Goal: Contribute content: Contribute content

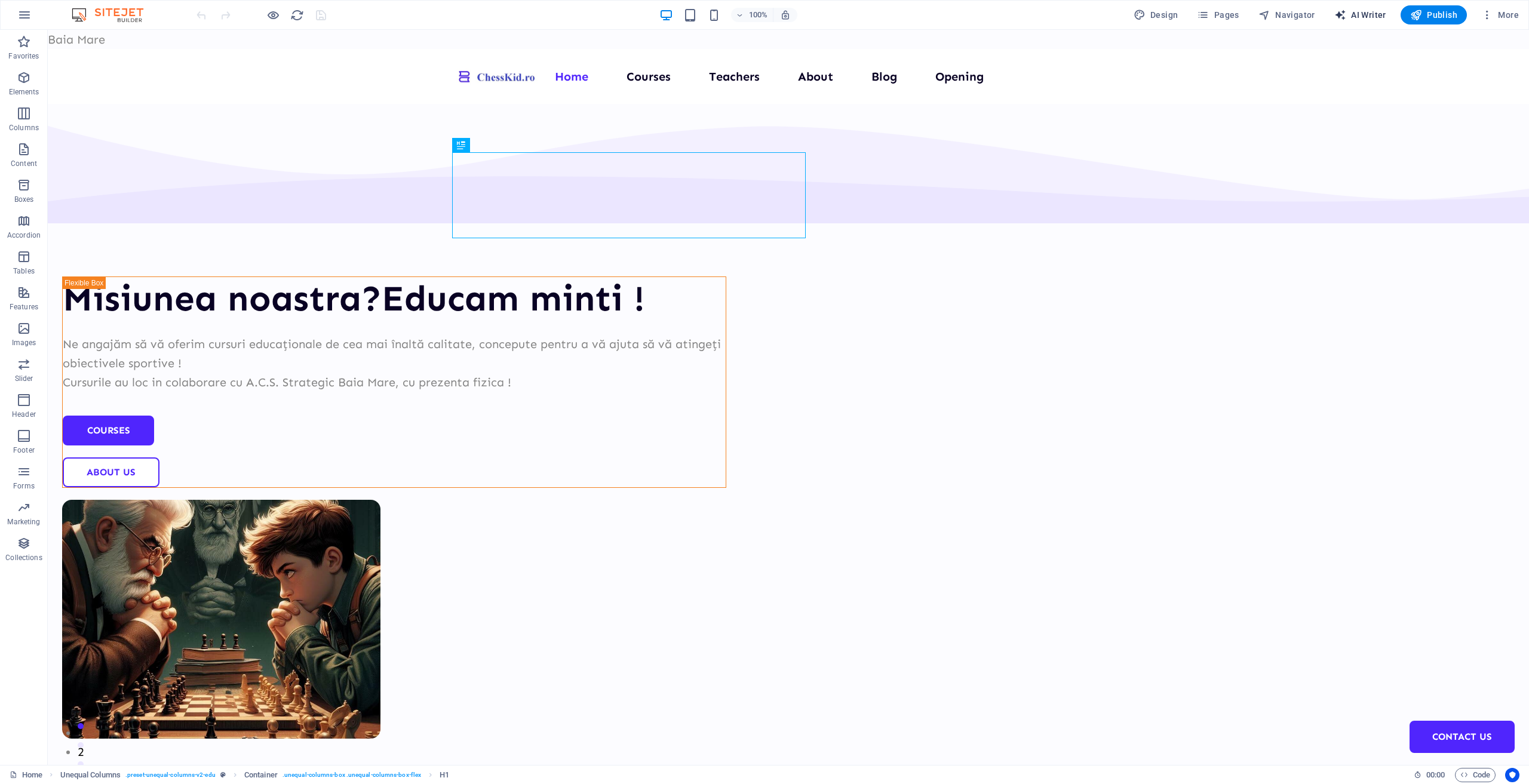
click at [1370, 19] on span "AI Writer" at bounding box center [1360, 14] width 52 height 12
select select "English"
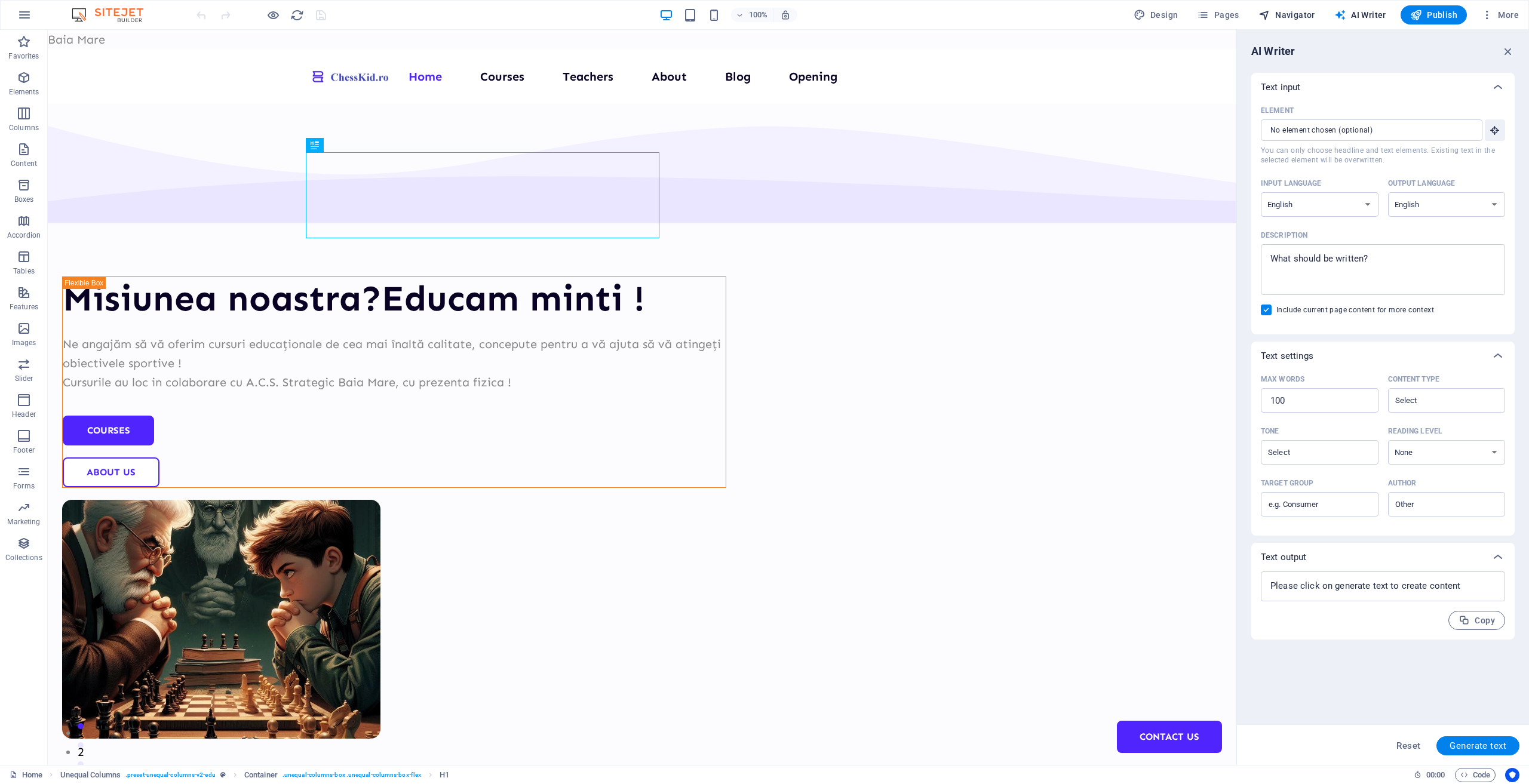
click at [1306, 17] on span "Navigator" at bounding box center [1287, 14] width 56 height 12
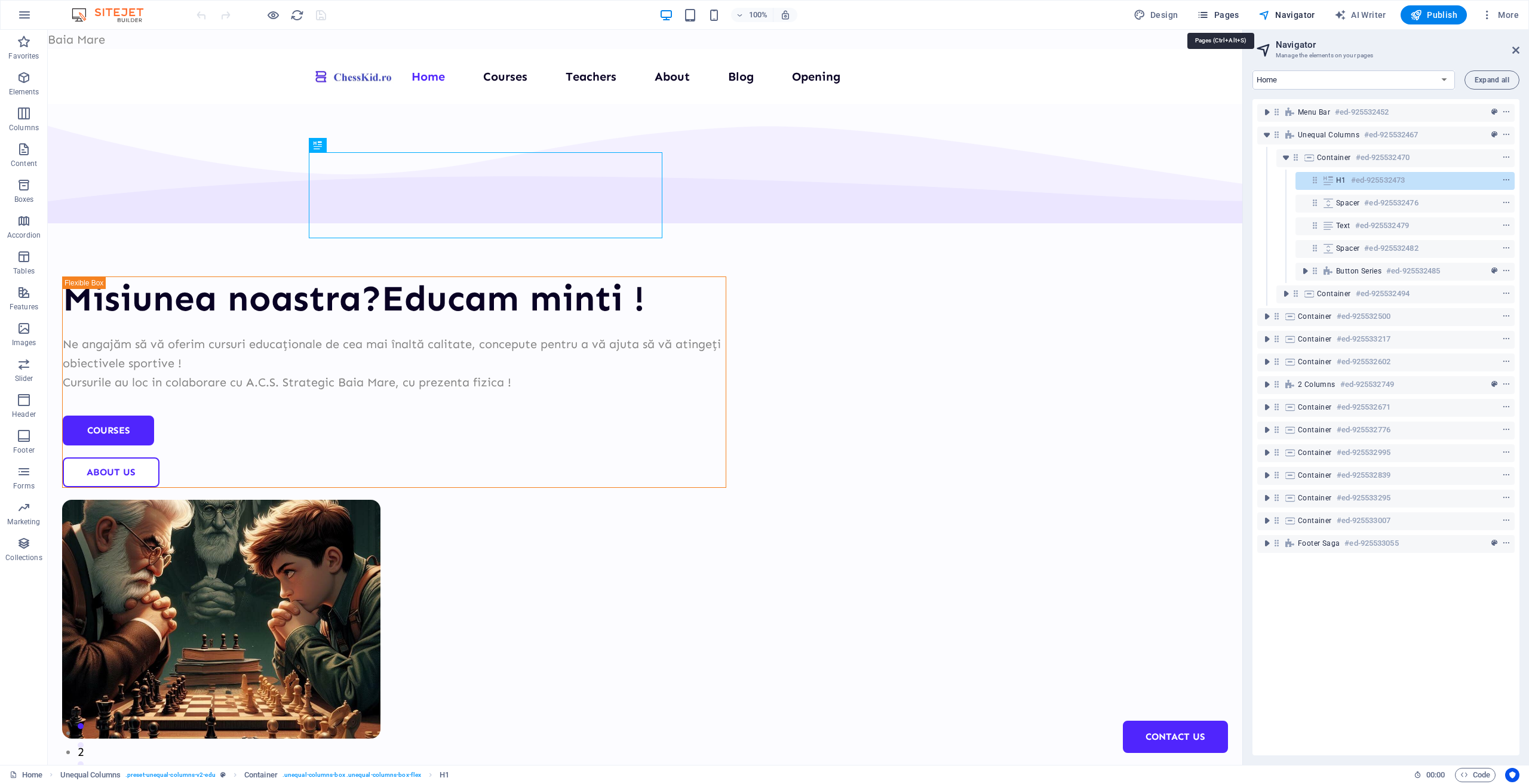
click at [1232, 14] on span "Pages" at bounding box center [1217, 14] width 42 height 12
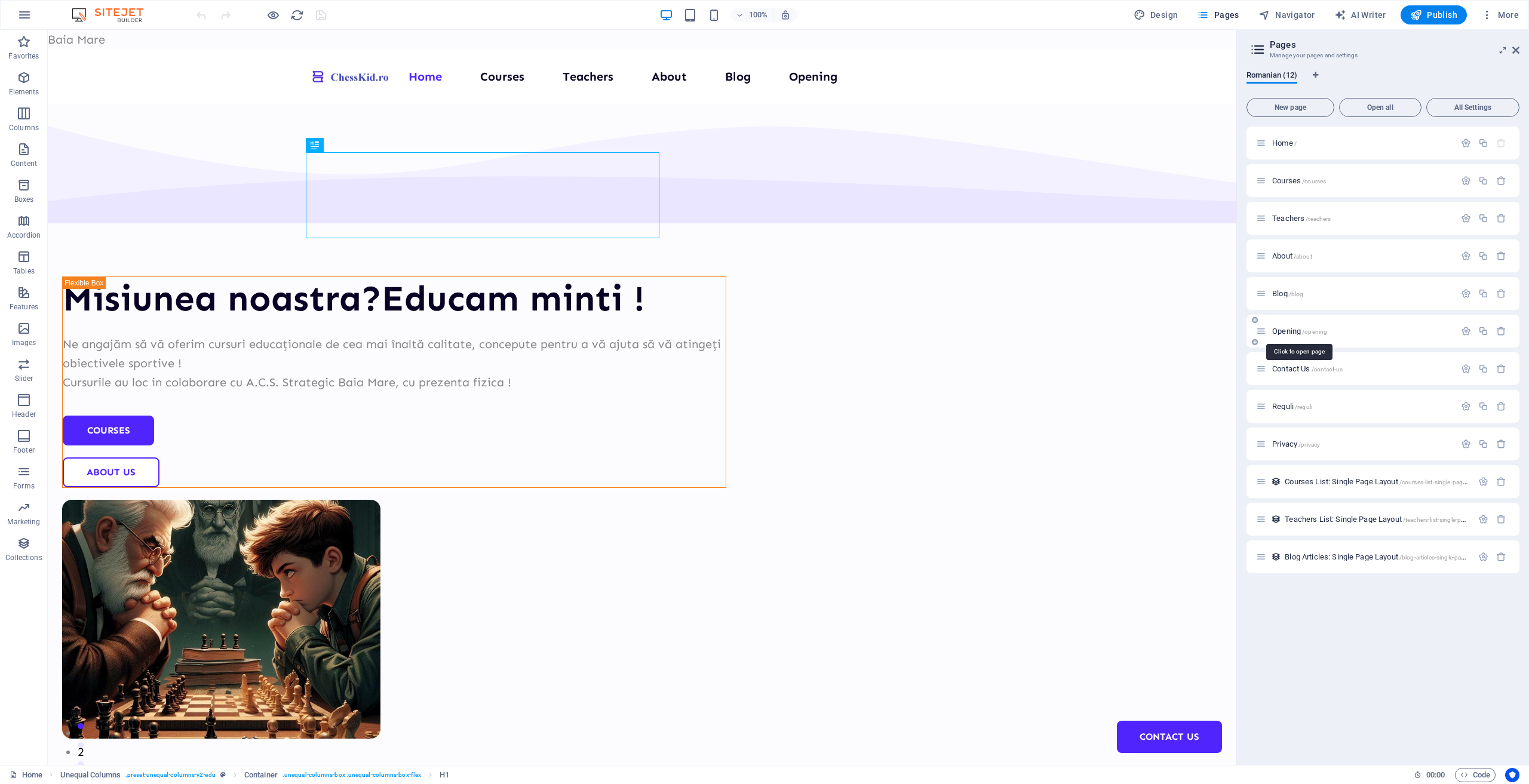
click at [1282, 328] on span "Opening /opening" at bounding box center [1299, 331] width 55 height 9
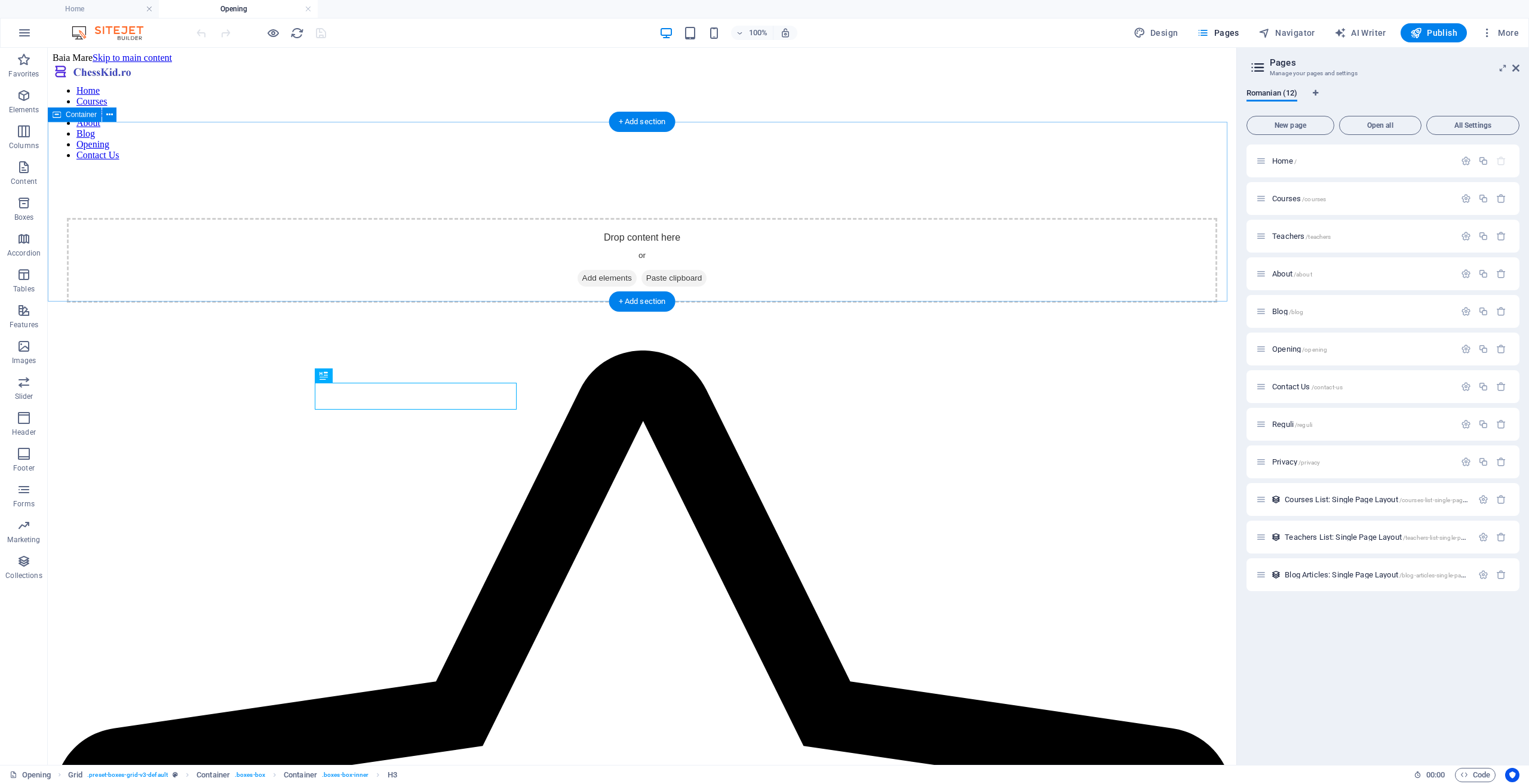
scroll to position [60, 0]
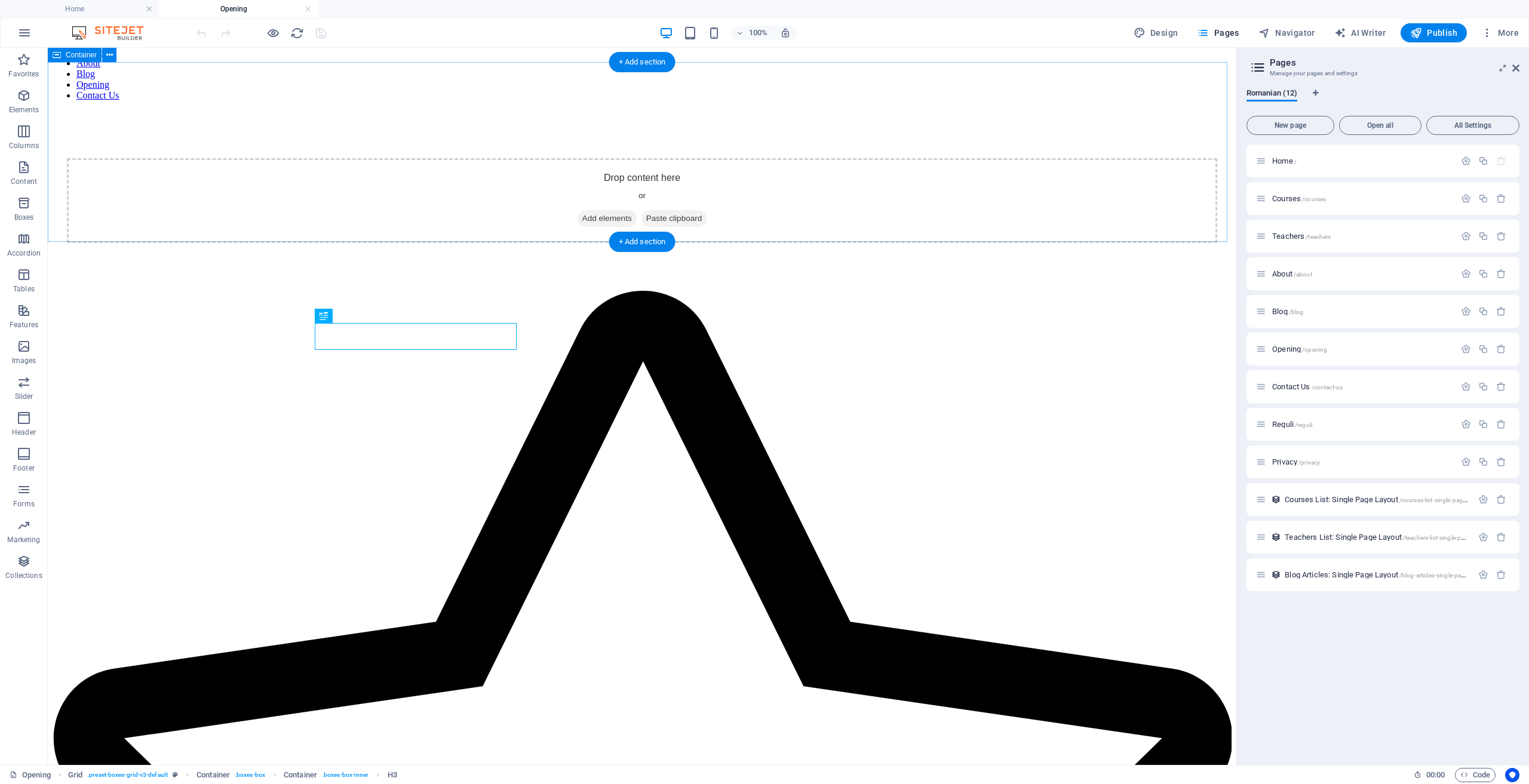
click at [848, 241] on div "Drop content here or Add elements Paste clipboard" at bounding box center [642, 201] width 1179 height 180
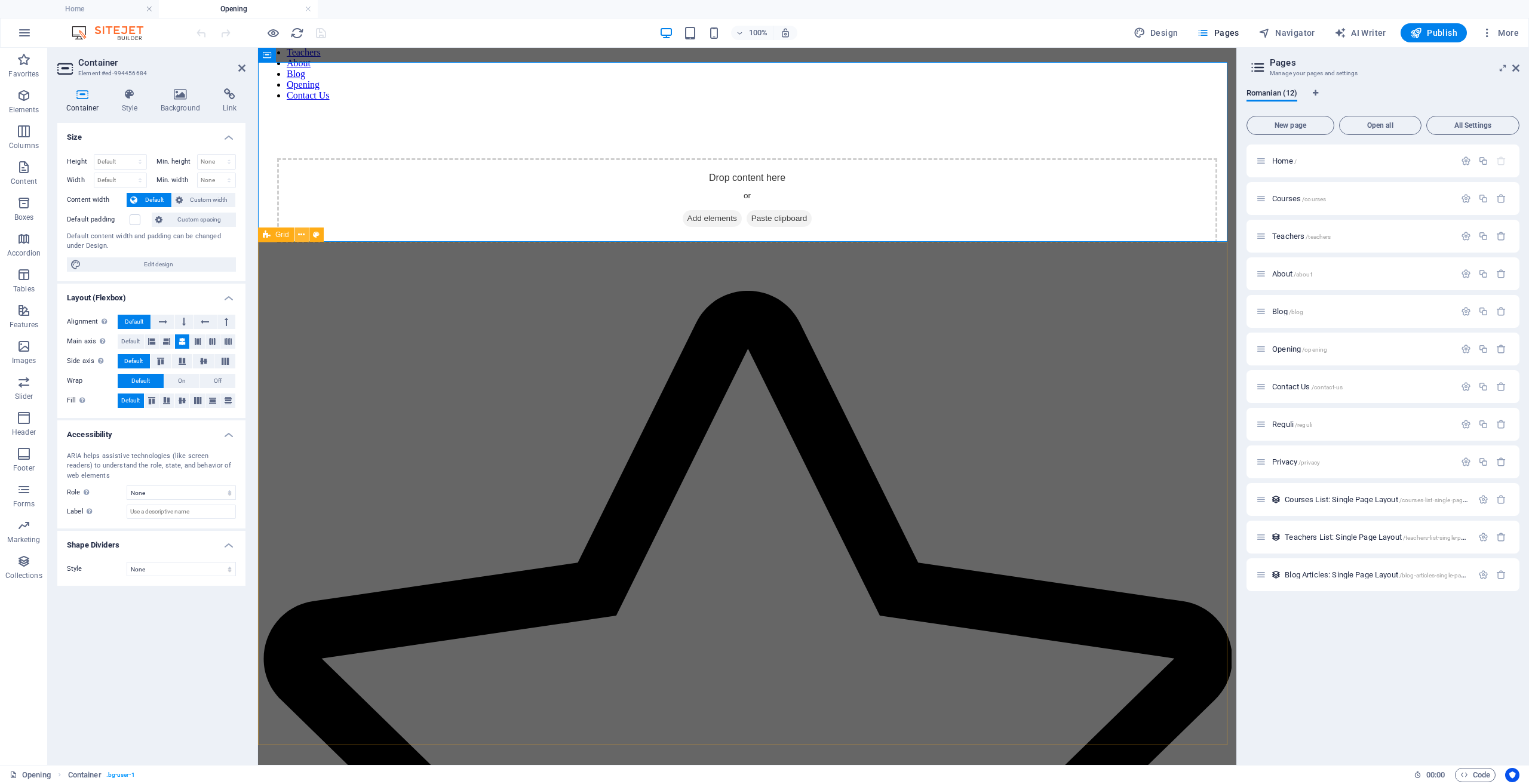
click at [301, 236] on icon at bounding box center [301, 235] width 6 height 13
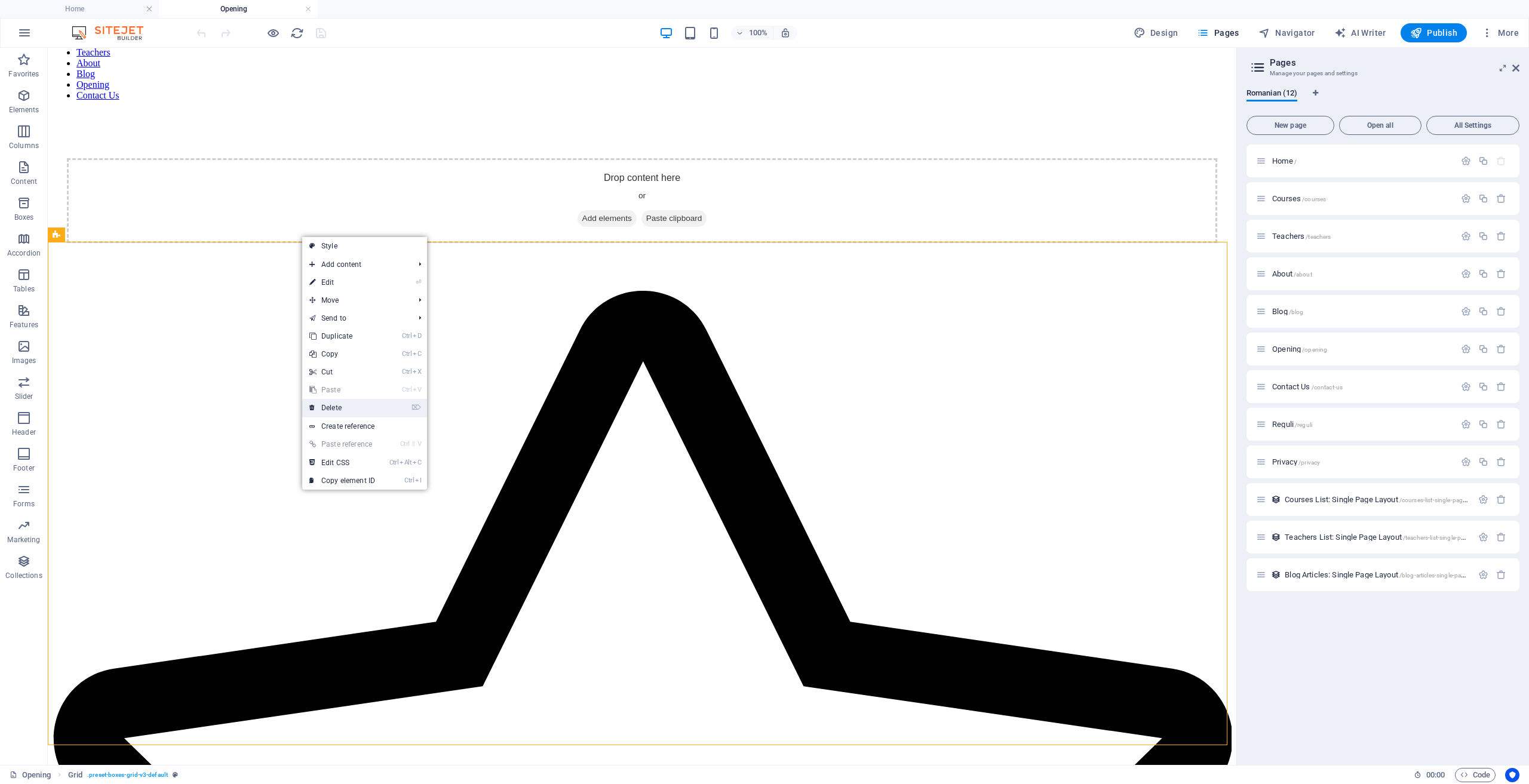
click at [322, 407] on link "⌦ Delete" at bounding box center [342, 408] width 80 height 18
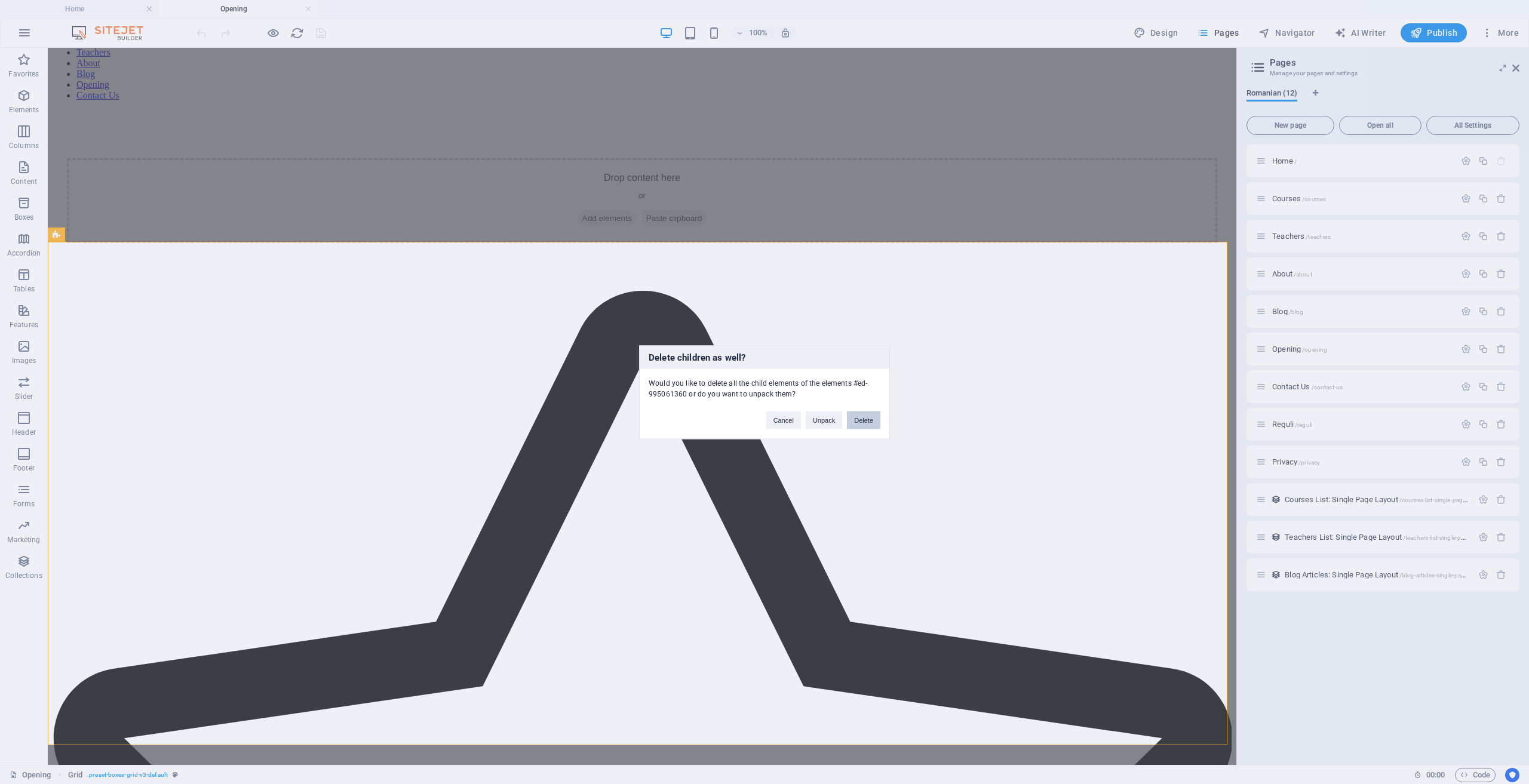
click at [869, 419] on button "Delete" at bounding box center [863, 419] width 34 height 18
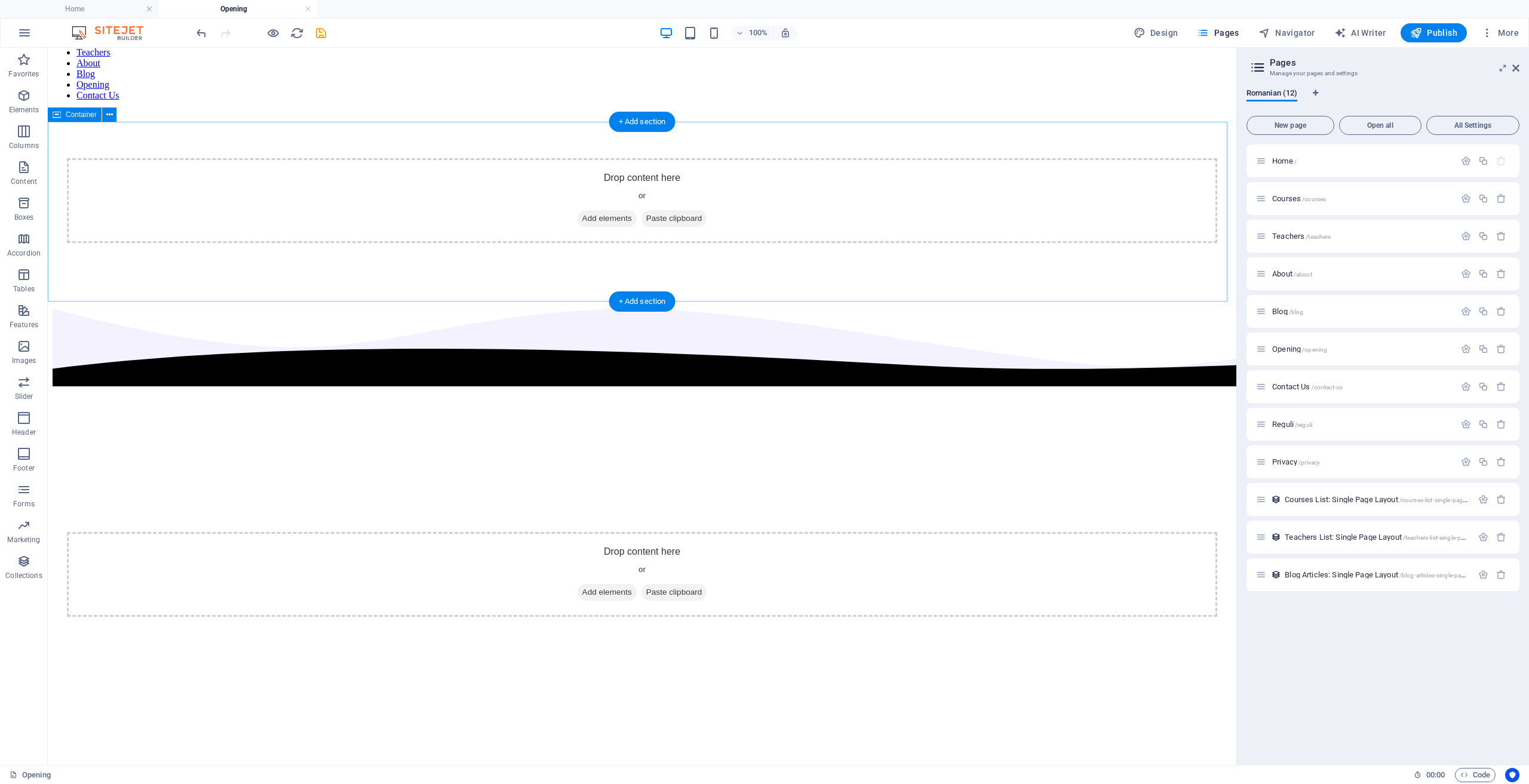
scroll to position [0, 0]
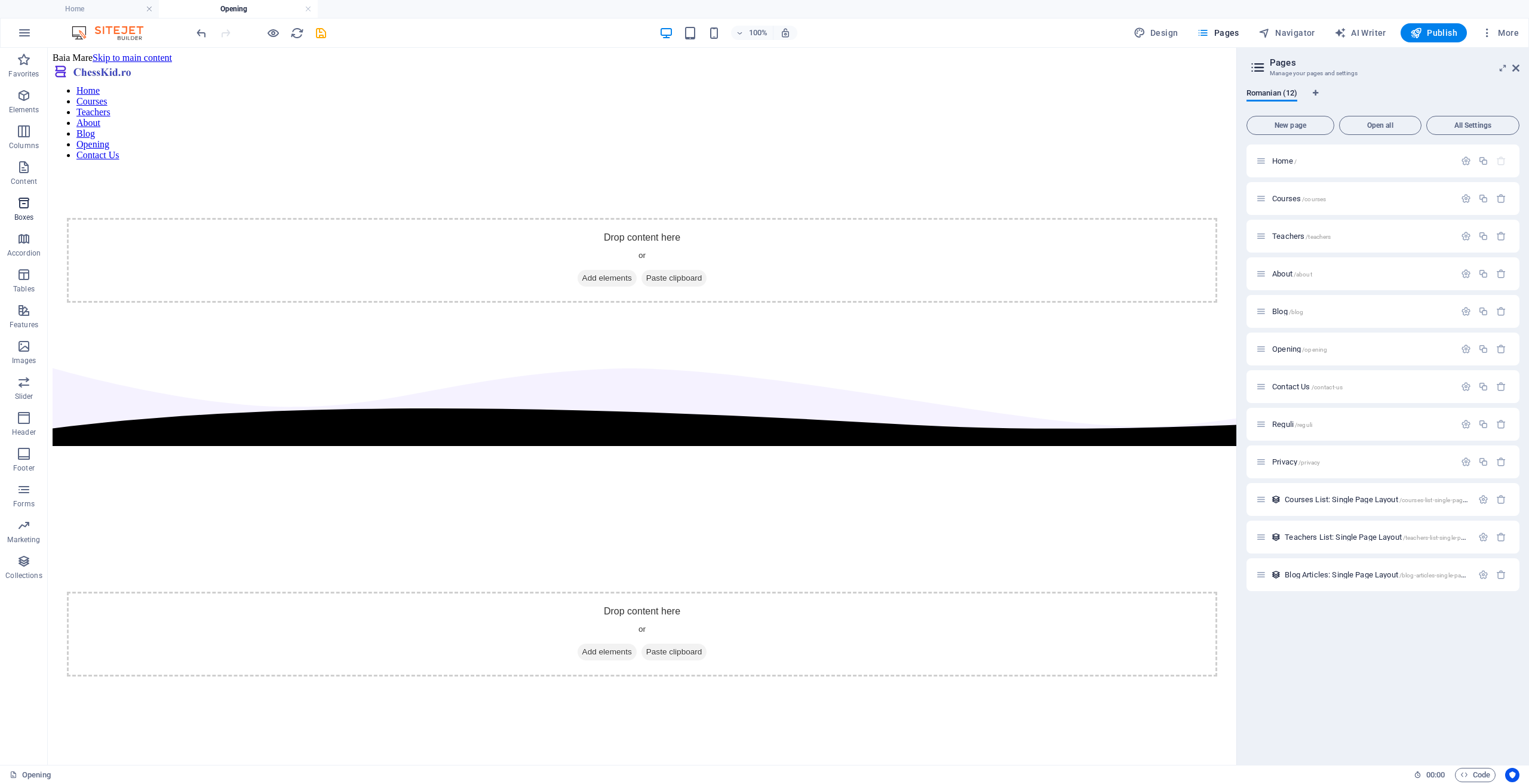
click at [27, 209] on icon "button" at bounding box center [24, 203] width 14 height 14
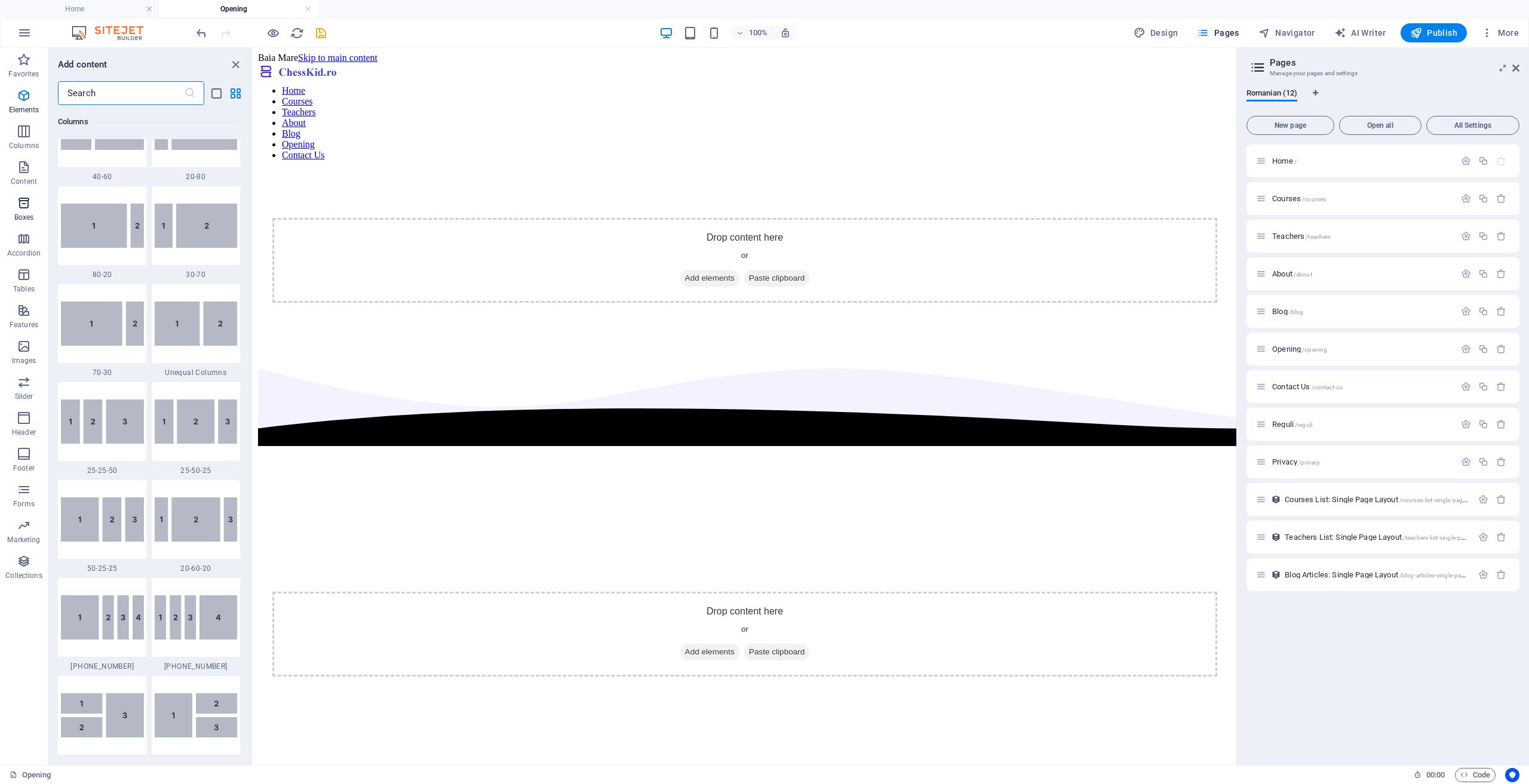
scroll to position [3294, 0]
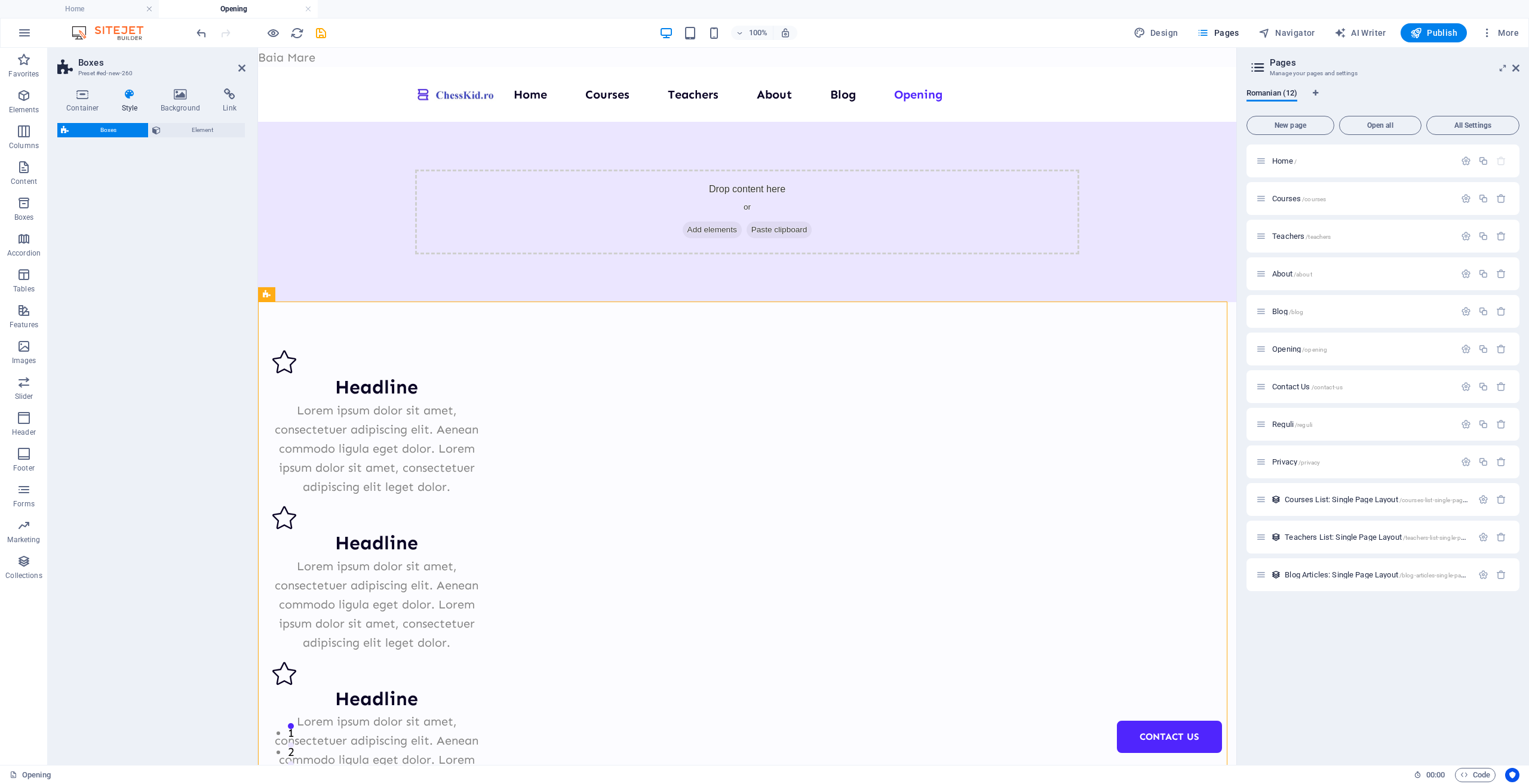
select select "rem"
select select "preset-boxes-v3-default"
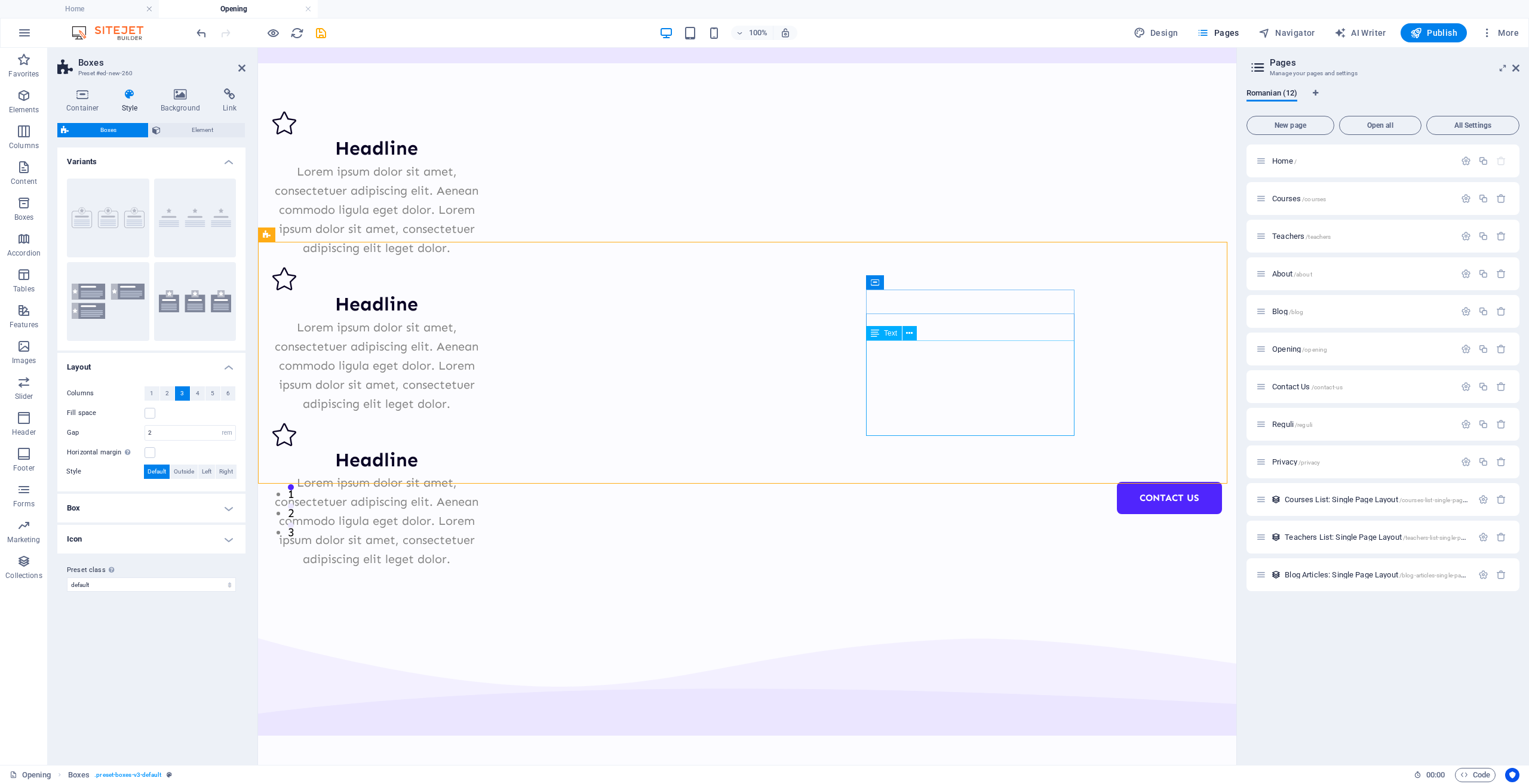
scroll to position [0, 0]
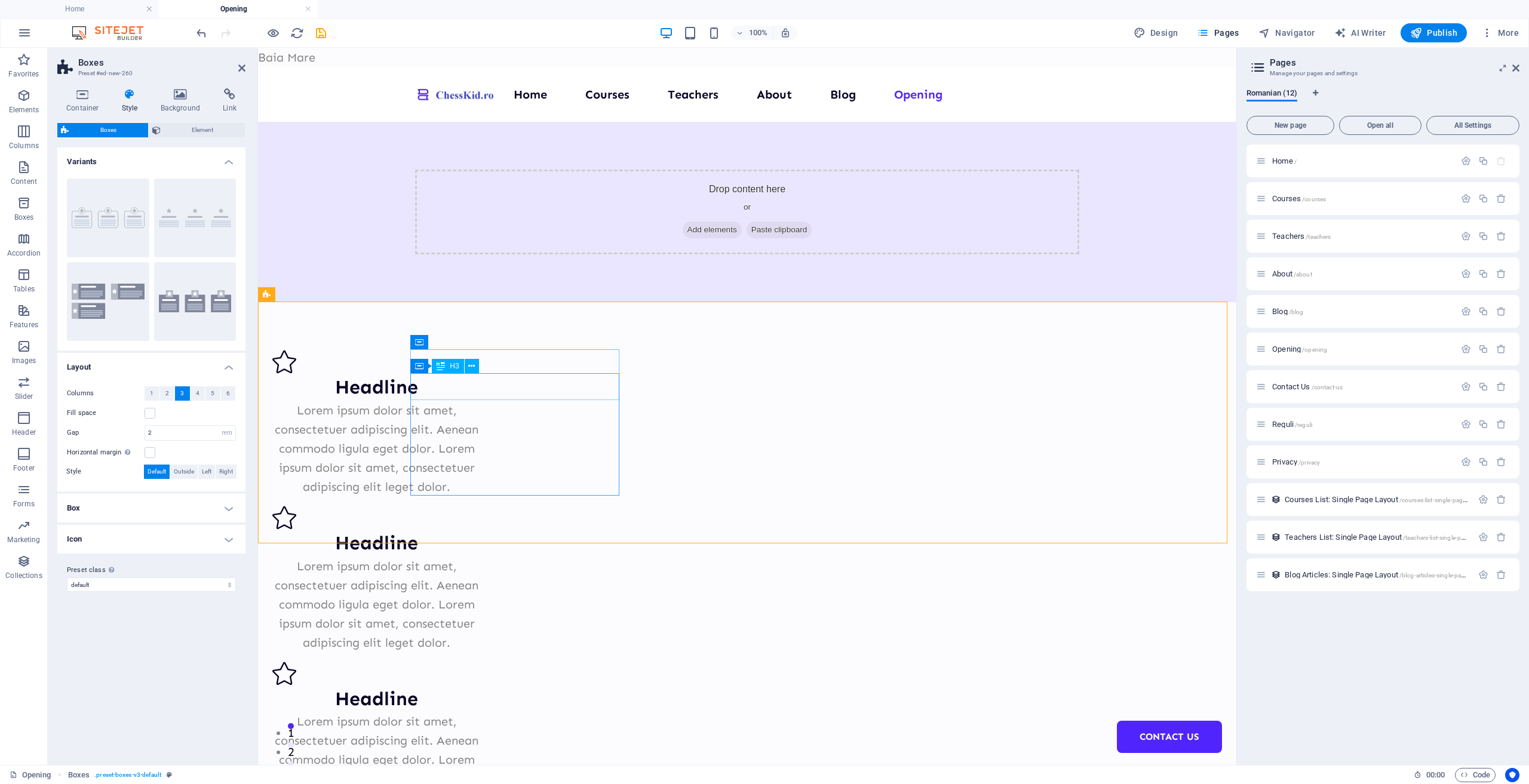
click at [481, 387] on div "Headline" at bounding box center [376, 387] width 209 height 27
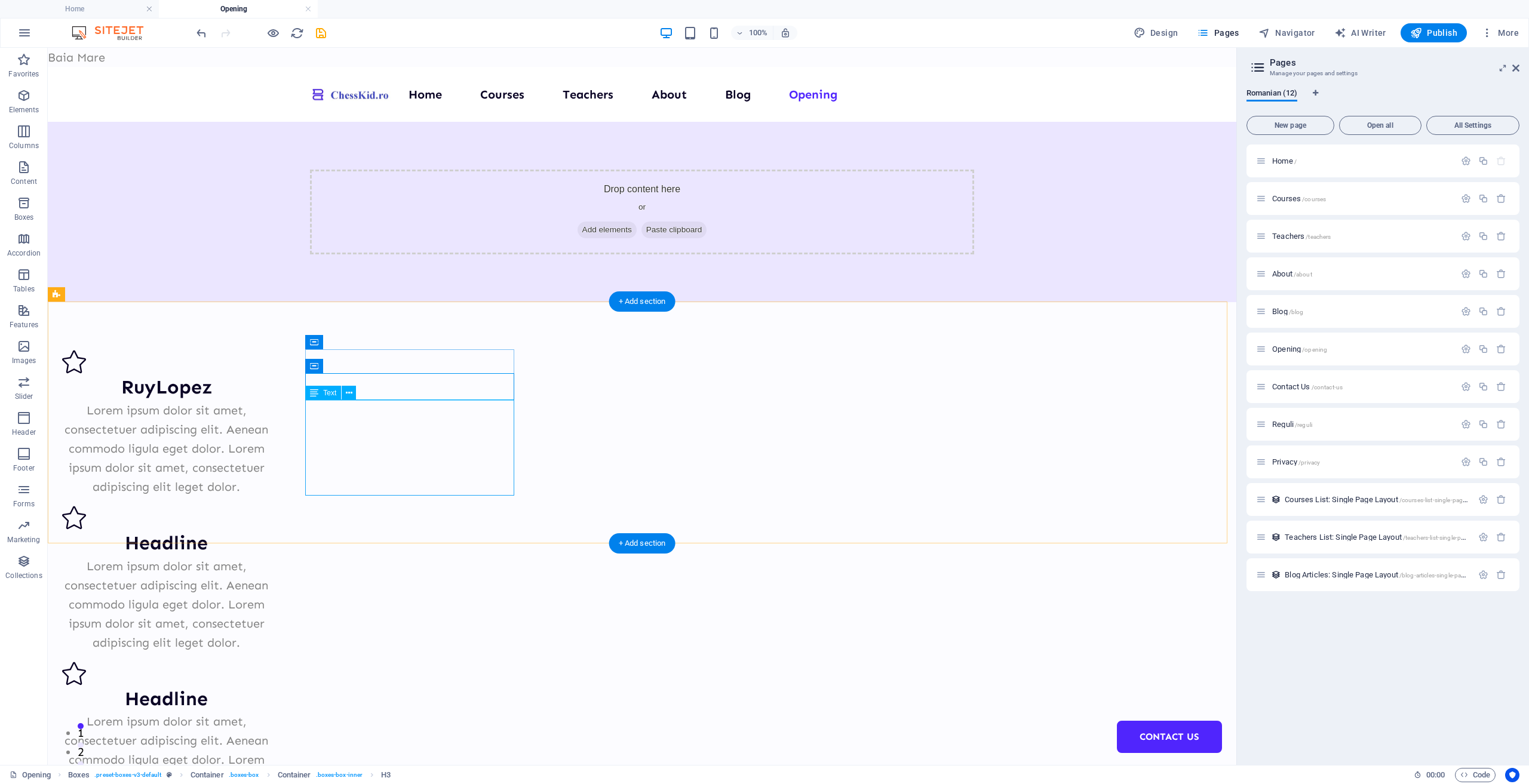
click at [271, 414] on div "Lorem ipsum dolor sit amet, consectetuer adipiscing elit. Aenean commodo ligula…" at bounding box center [166, 448] width 209 height 96
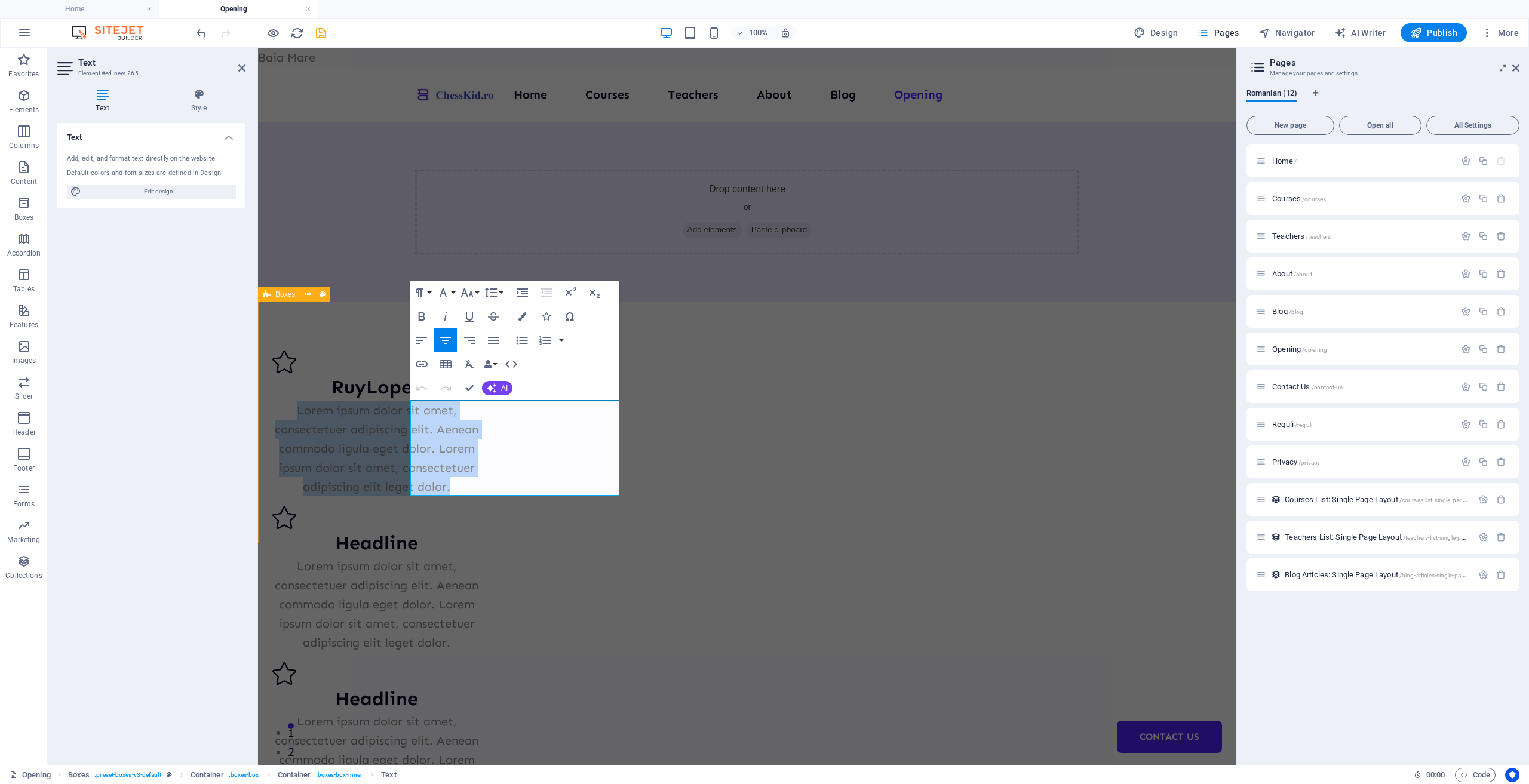
drag, startPoint x: 434, startPoint y: 408, endPoint x: 608, endPoint y: 526, distance: 210.2
click at [608, 526] on div "RuyLopez Lorem ipsum dolor sit amet, consectetuer adipiscing elit. Aenean commo…" at bounding box center [747, 578] width 979 height 553
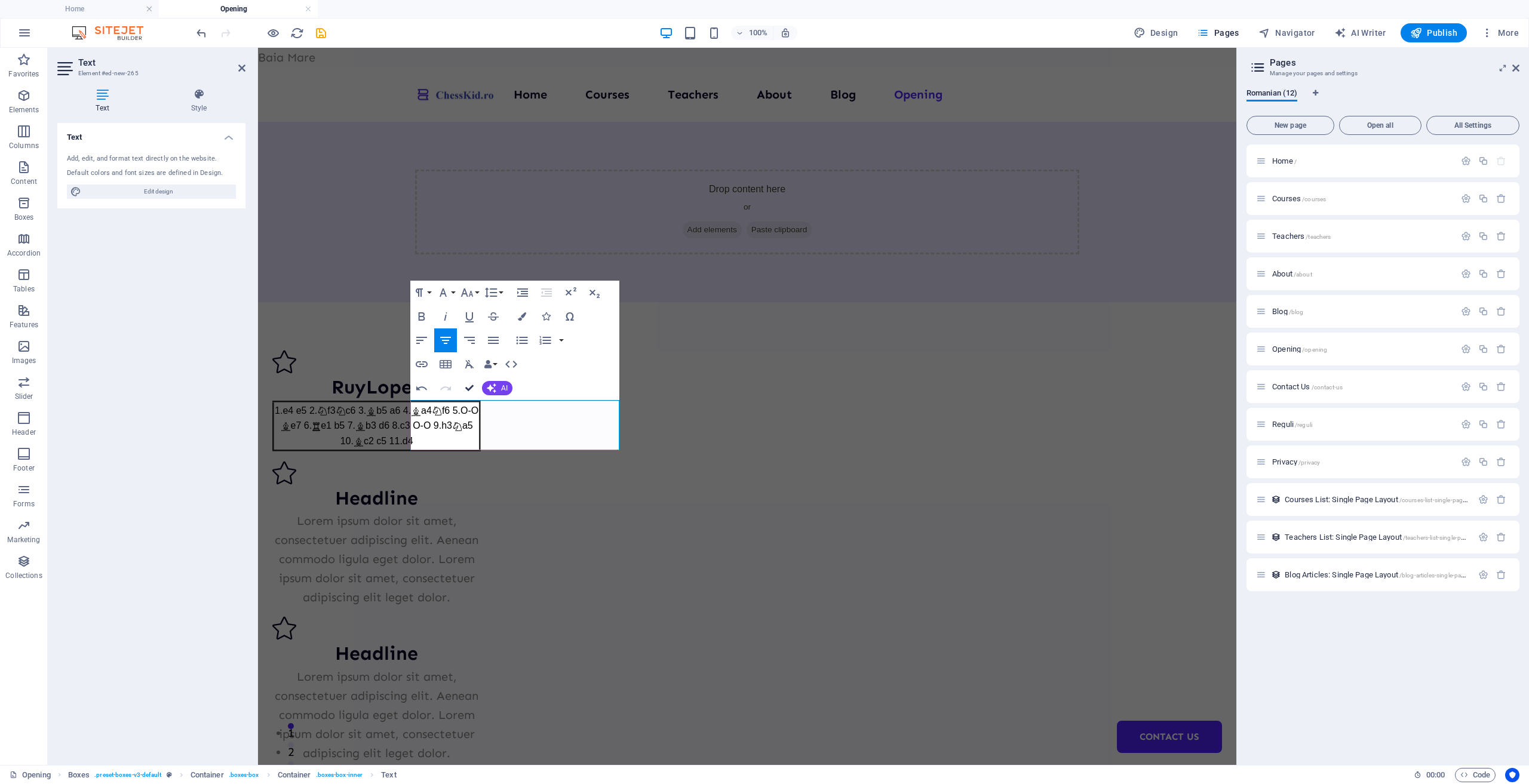
drag, startPoint x: 467, startPoint y: 385, endPoint x: 616, endPoint y: 391, distance: 149.1
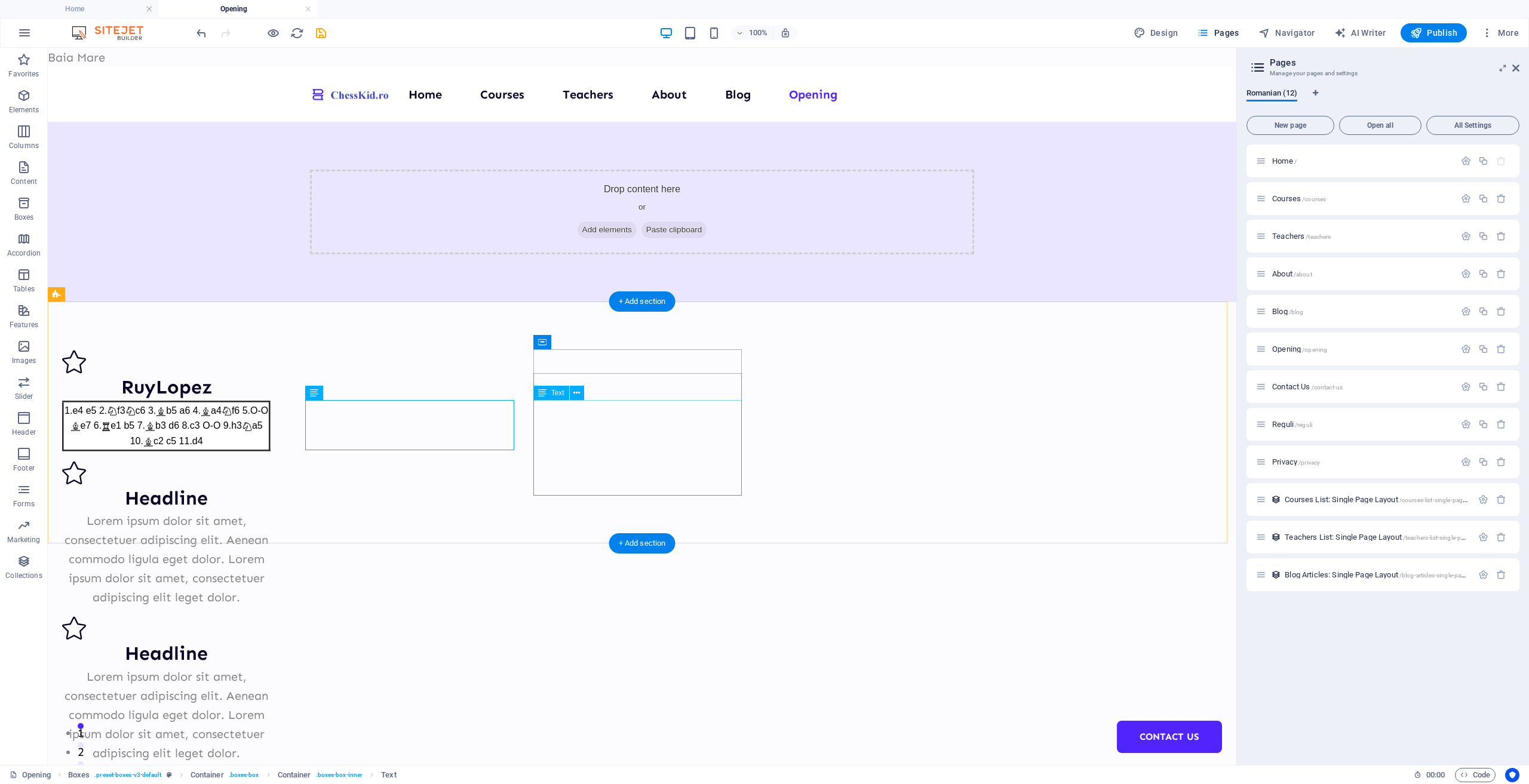
click at [271, 511] on div "Lorem ipsum dolor sit amet, consectetuer adipiscing elit. Aenean commodo ligula…" at bounding box center [166, 559] width 209 height 96
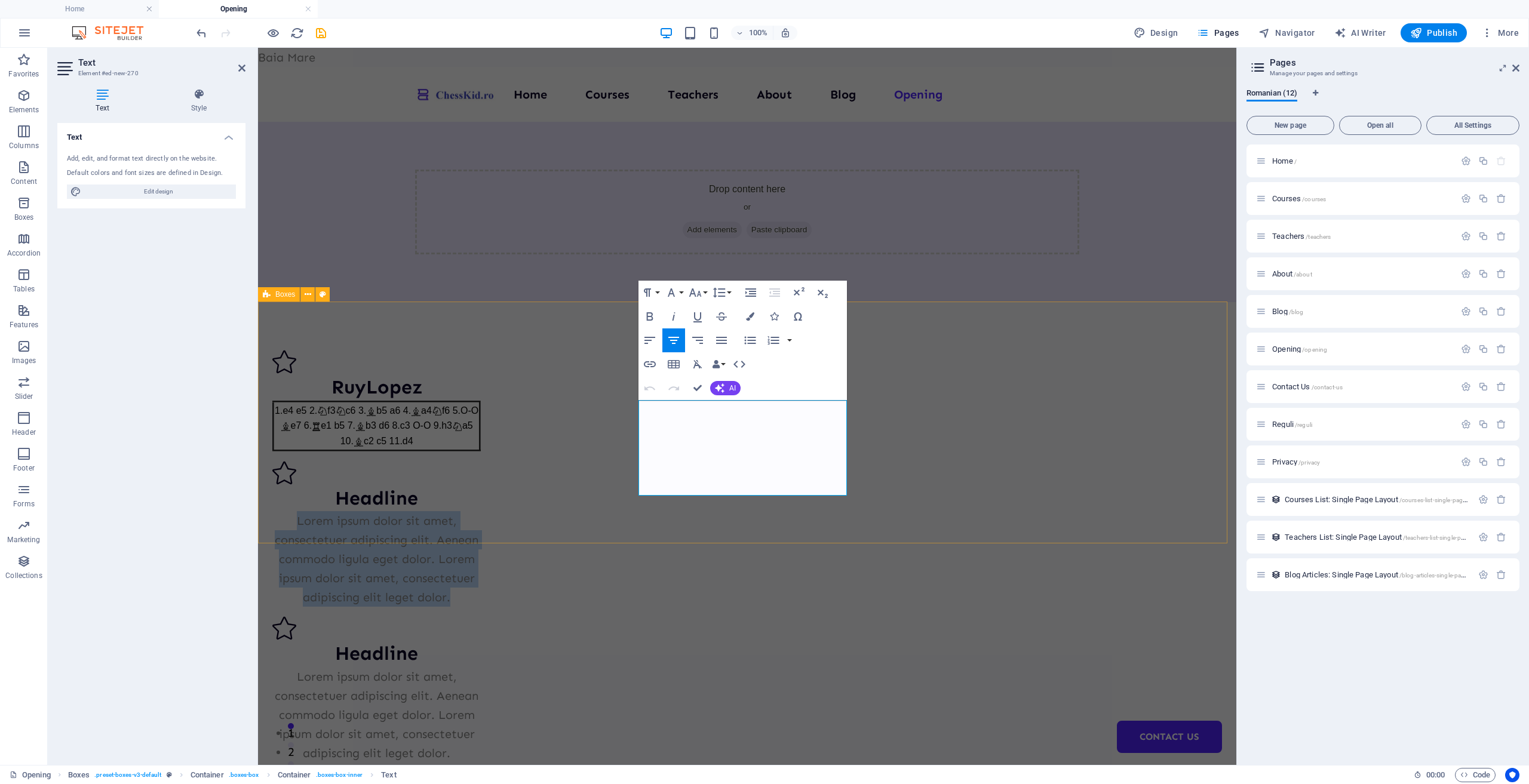
drag, startPoint x: 662, startPoint y: 410, endPoint x: 851, endPoint y: 503, distance: 210.6
click at [851, 503] on div "RuyLopez 1.e4 e5 2. f3 c6 3. b5 a6 4. a4 f6 5.O-O e7 6. e1 b5 7. b3 d6 8.c3 O-O…" at bounding box center [747, 556] width 979 height 508
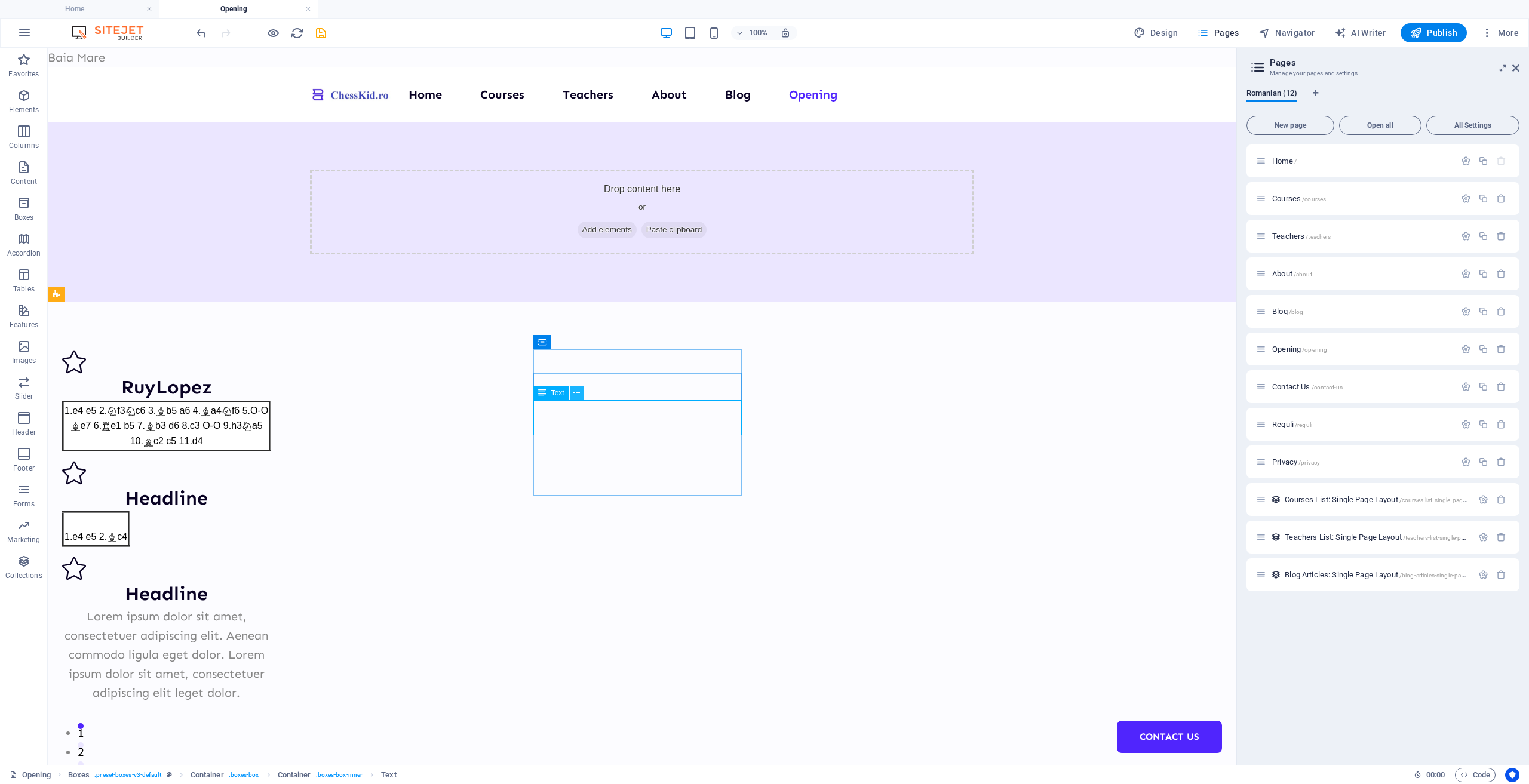
click at [575, 394] on icon at bounding box center [576, 394] width 6 height 13
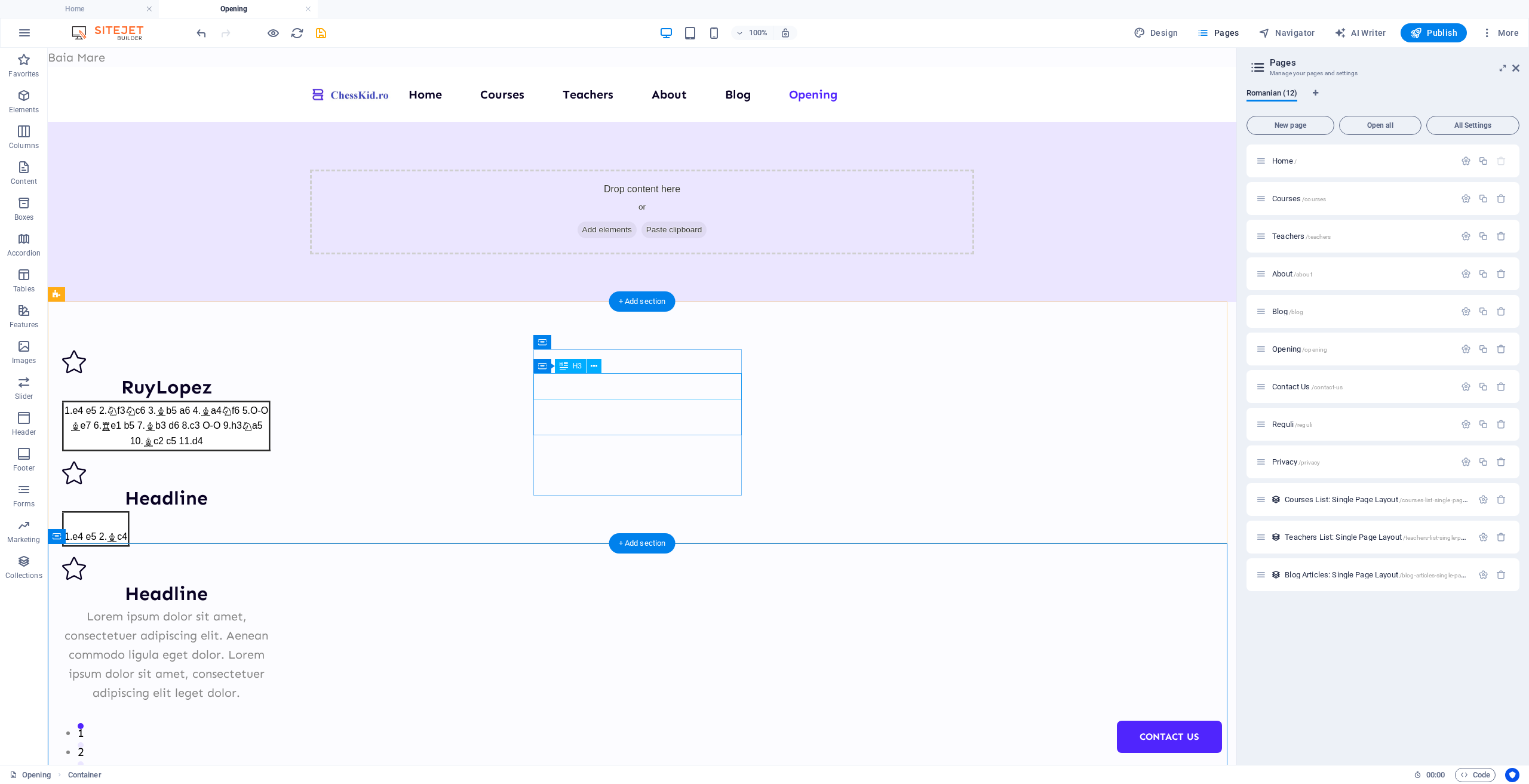
click at [271, 485] on div "Headline" at bounding box center [166, 499] width 209 height 27
click at [271, 511] on div "1.e4 e5 2. c4" at bounding box center [166, 528] width 209 height 35
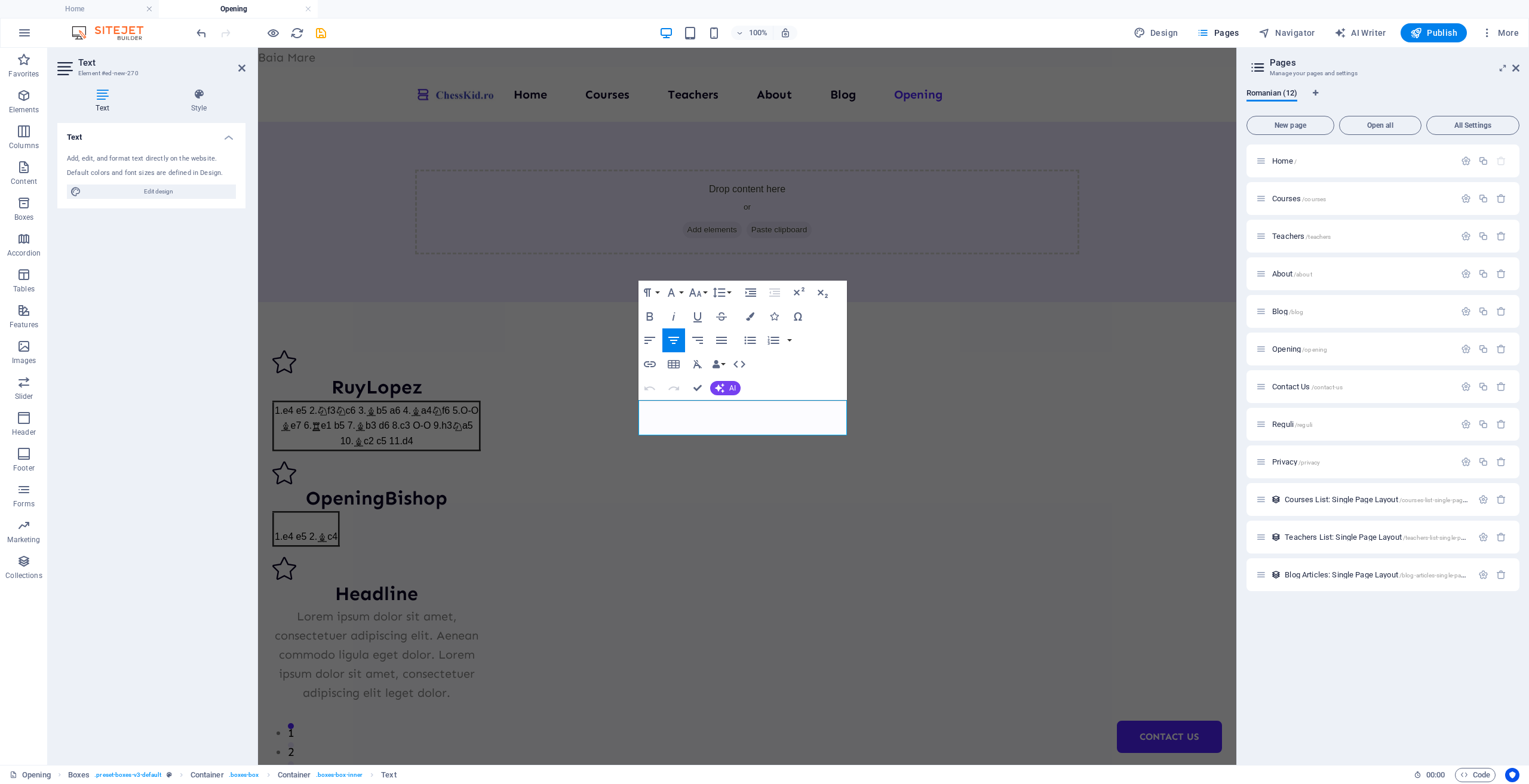
click at [678, 341] on icon "button" at bounding box center [674, 340] width 14 height 14
click at [653, 341] on icon "button" at bounding box center [650, 340] width 14 height 14
click at [696, 338] on icon "button" at bounding box center [698, 340] width 14 height 14
click at [721, 339] on icon "button" at bounding box center [721, 340] width 14 height 14
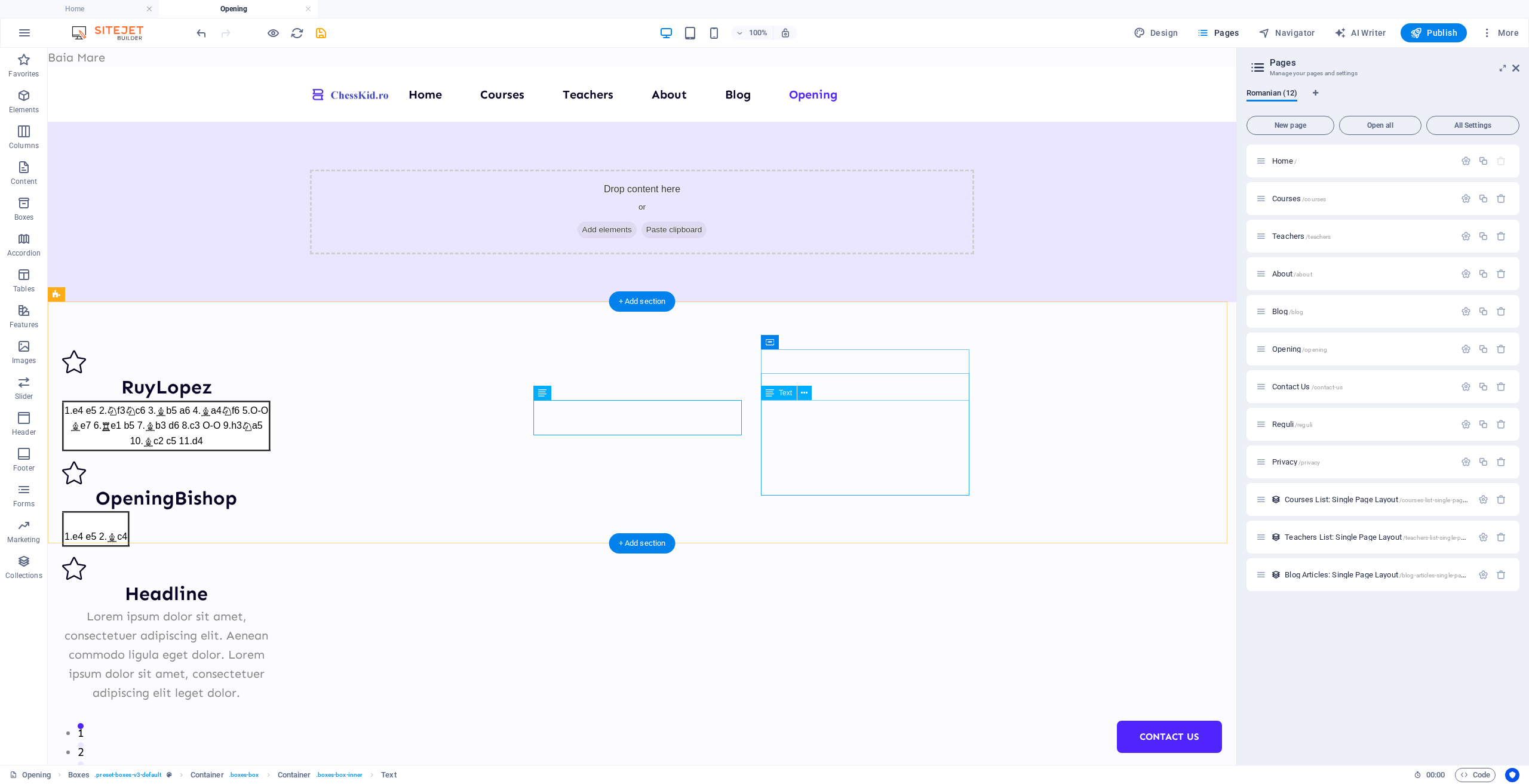
click at [271, 607] on div "Lorem ipsum dolor sit amet, consectetuer adipiscing elit. Aenean commodo ligula…" at bounding box center [166, 655] width 209 height 96
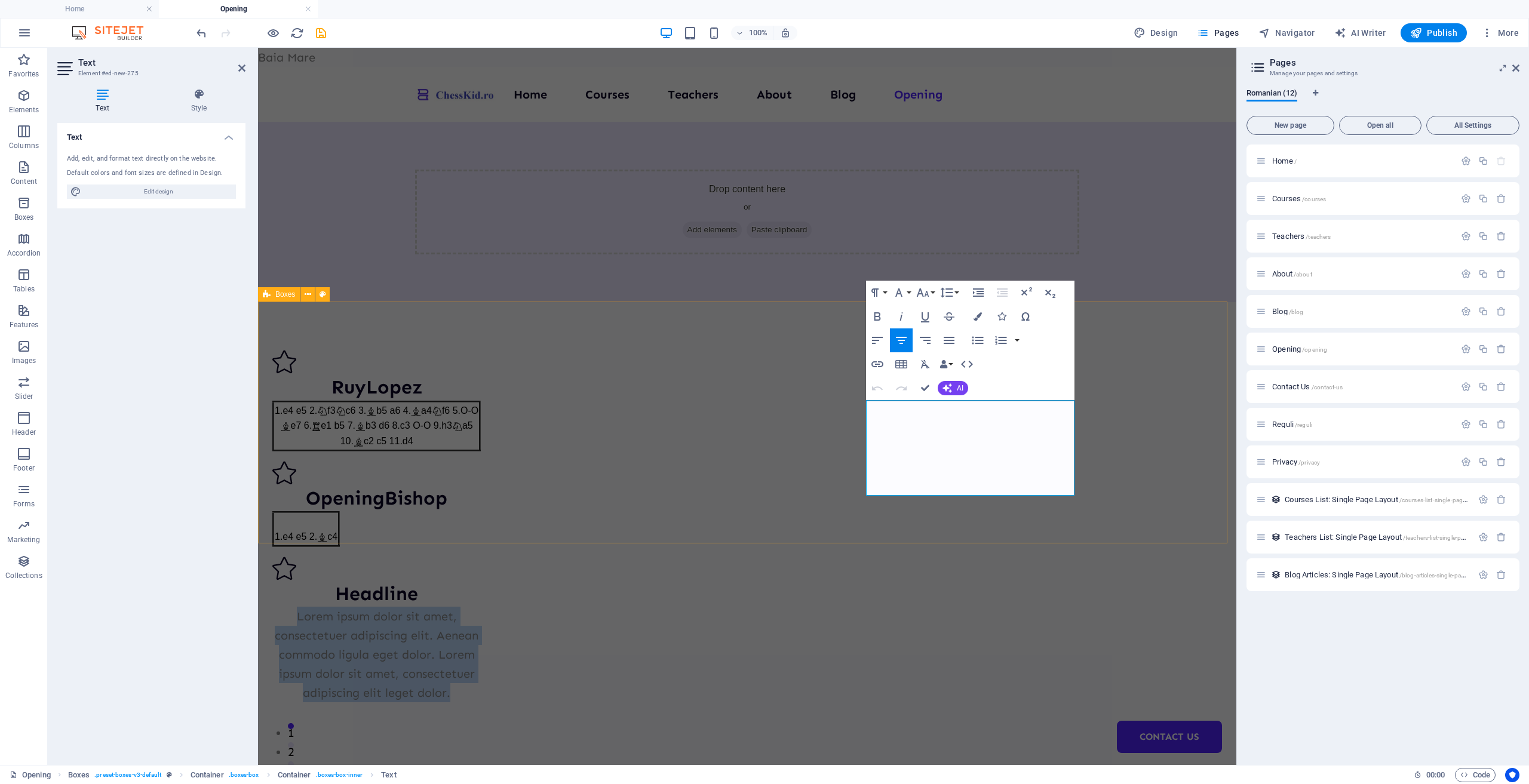
drag, startPoint x: 890, startPoint y: 410, endPoint x: 1096, endPoint y: 522, distance: 234.5
click at [1096, 522] on div "RuyLopez 1.e4 e5 2. f3 c6 3. b5 a6 4. a4 f6 5.O-O e7 6. e1 b5 7. b3 d6 8.c3 O-O…" at bounding box center [747, 525] width 979 height 448
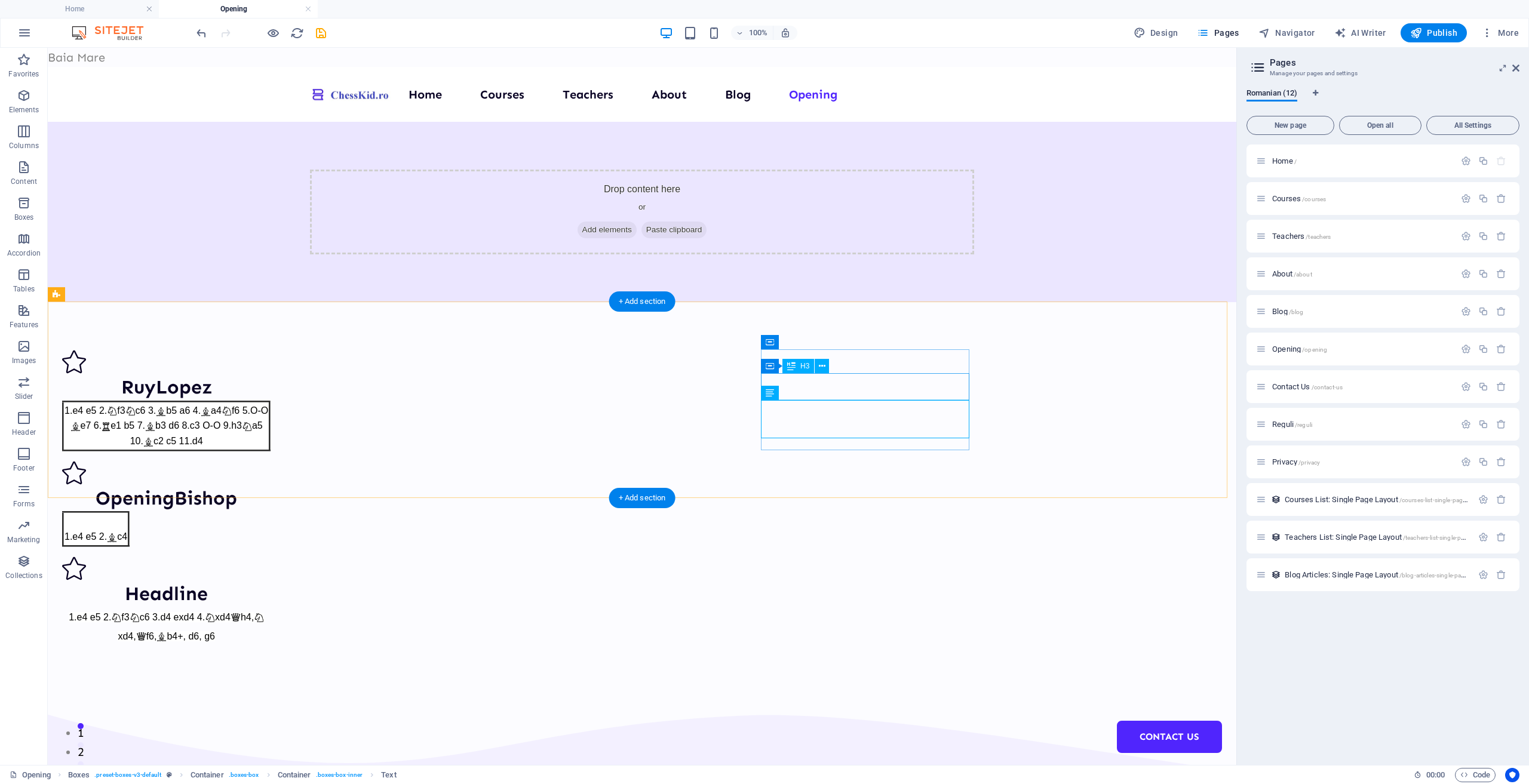
click at [271, 580] on div "Headline" at bounding box center [166, 593] width 209 height 27
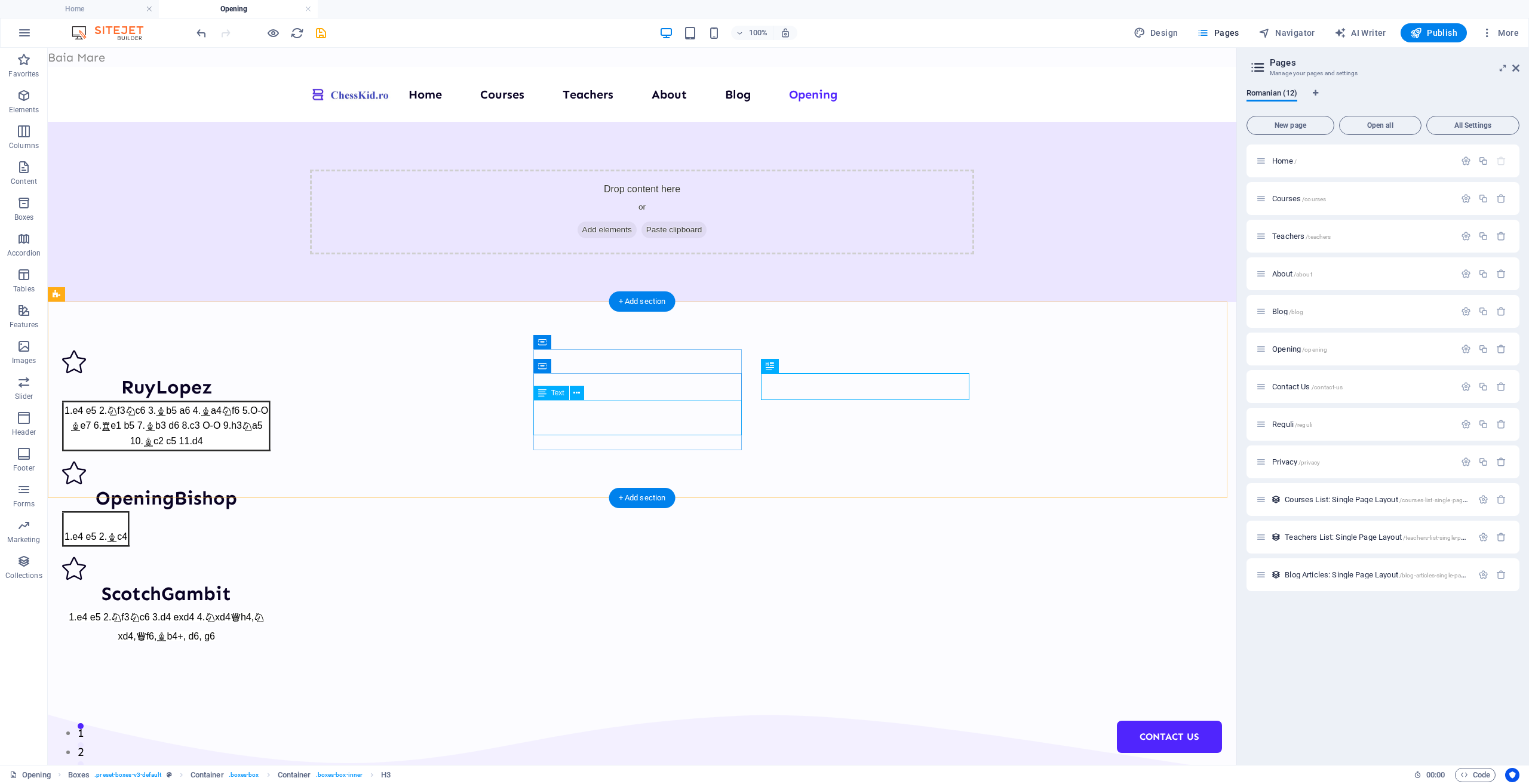
click at [271, 511] on div "1.e4 e5 2. c4" at bounding box center [166, 528] width 209 height 35
drag, startPoint x: 582, startPoint y: 402, endPoint x: 628, endPoint y: 410, distance: 46.7
click at [271, 511] on div "1.e4 e5 2. c4" at bounding box center [166, 528] width 209 height 35
click at [540, 394] on icon at bounding box center [542, 393] width 9 height 14
click at [574, 394] on icon at bounding box center [576, 394] width 6 height 13
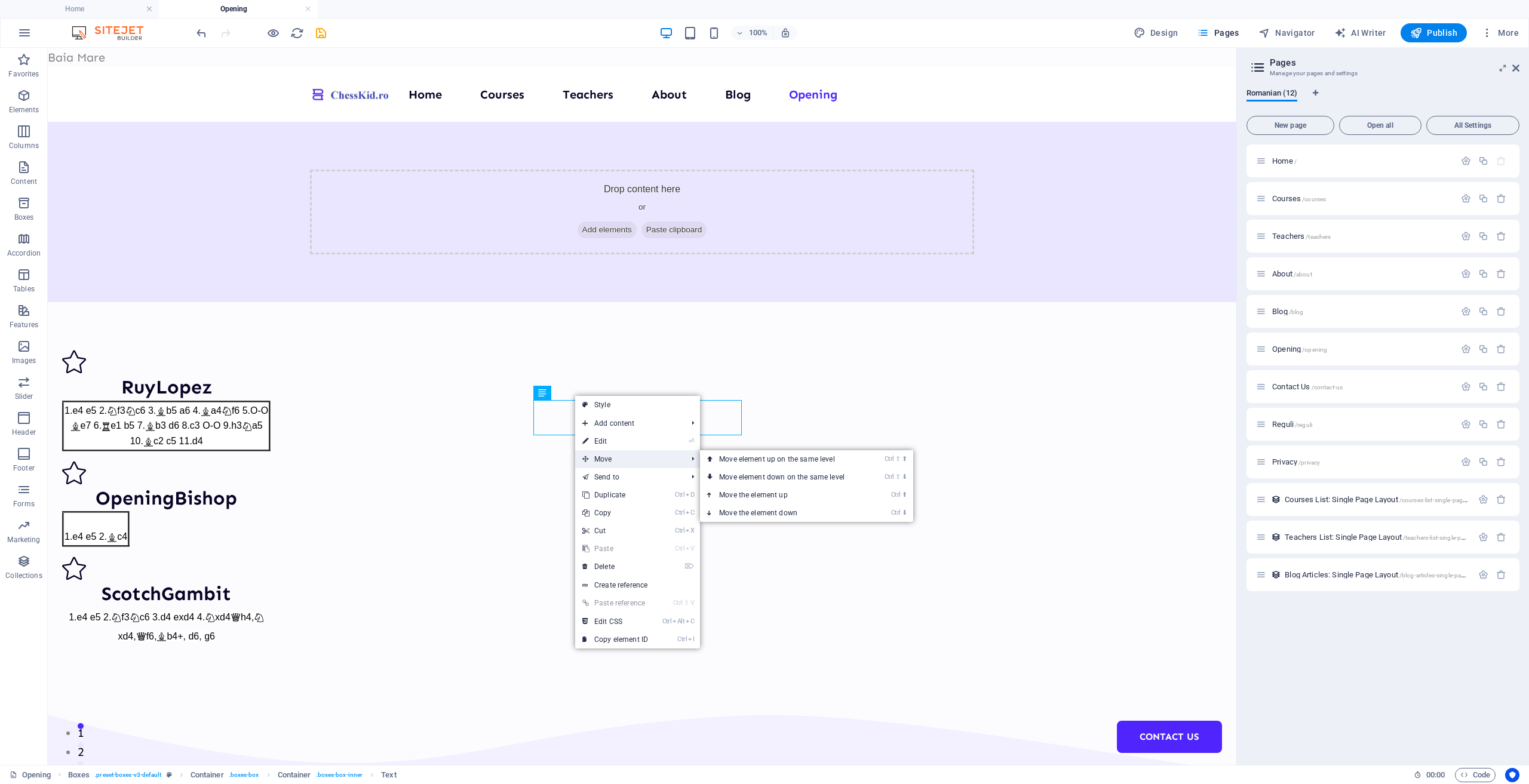
click at [623, 463] on span "Move" at bounding box center [629, 459] width 107 height 18
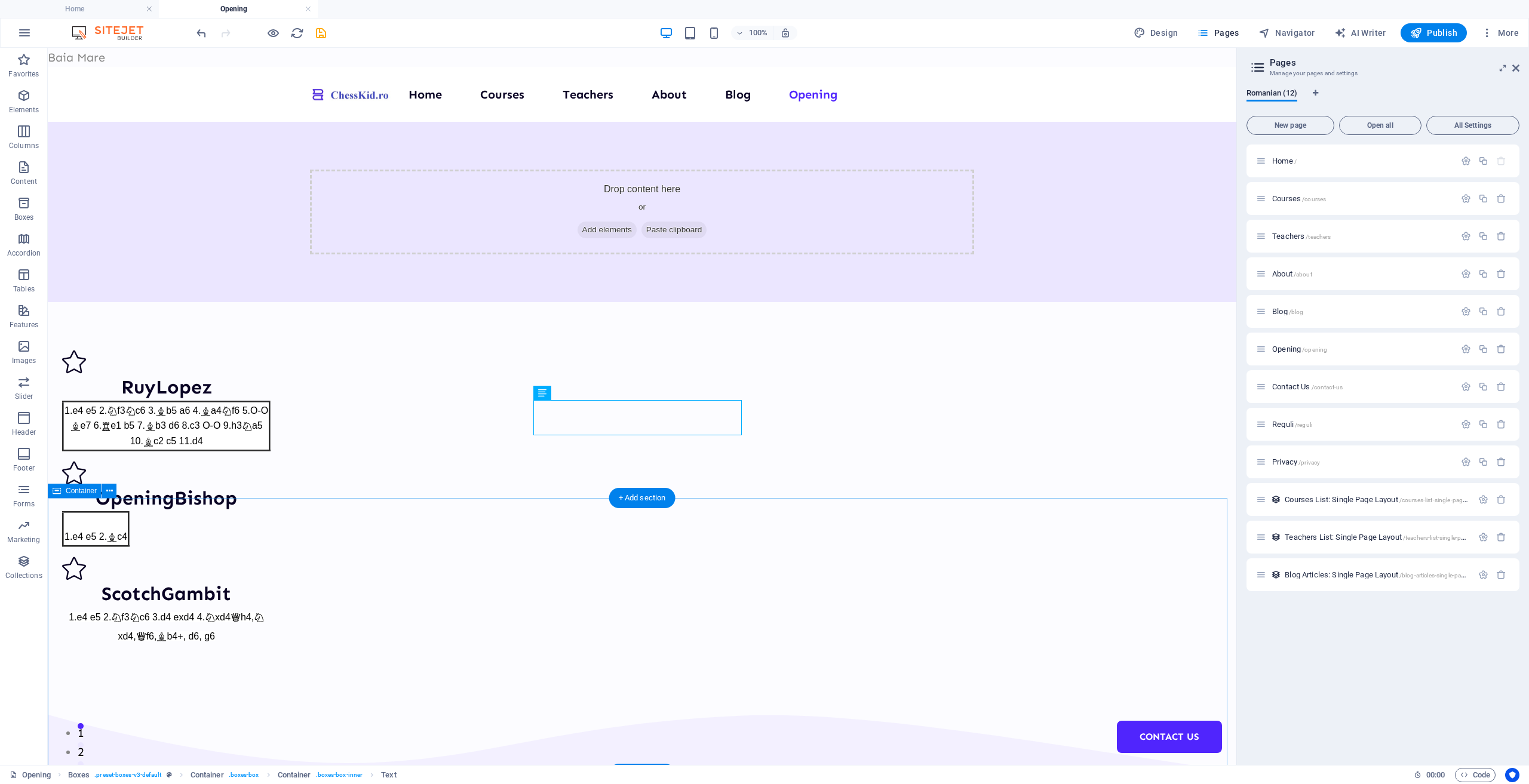
drag, startPoint x: 579, startPoint y: 419, endPoint x: 646, endPoint y: 426, distance: 67.4
click at [271, 511] on div "1.e4 e5 2. c4" at bounding box center [166, 528] width 209 height 35
click at [575, 394] on icon at bounding box center [576, 394] width 6 height 13
click at [539, 392] on icon at bounding box center [542, 393] width 9 height 14
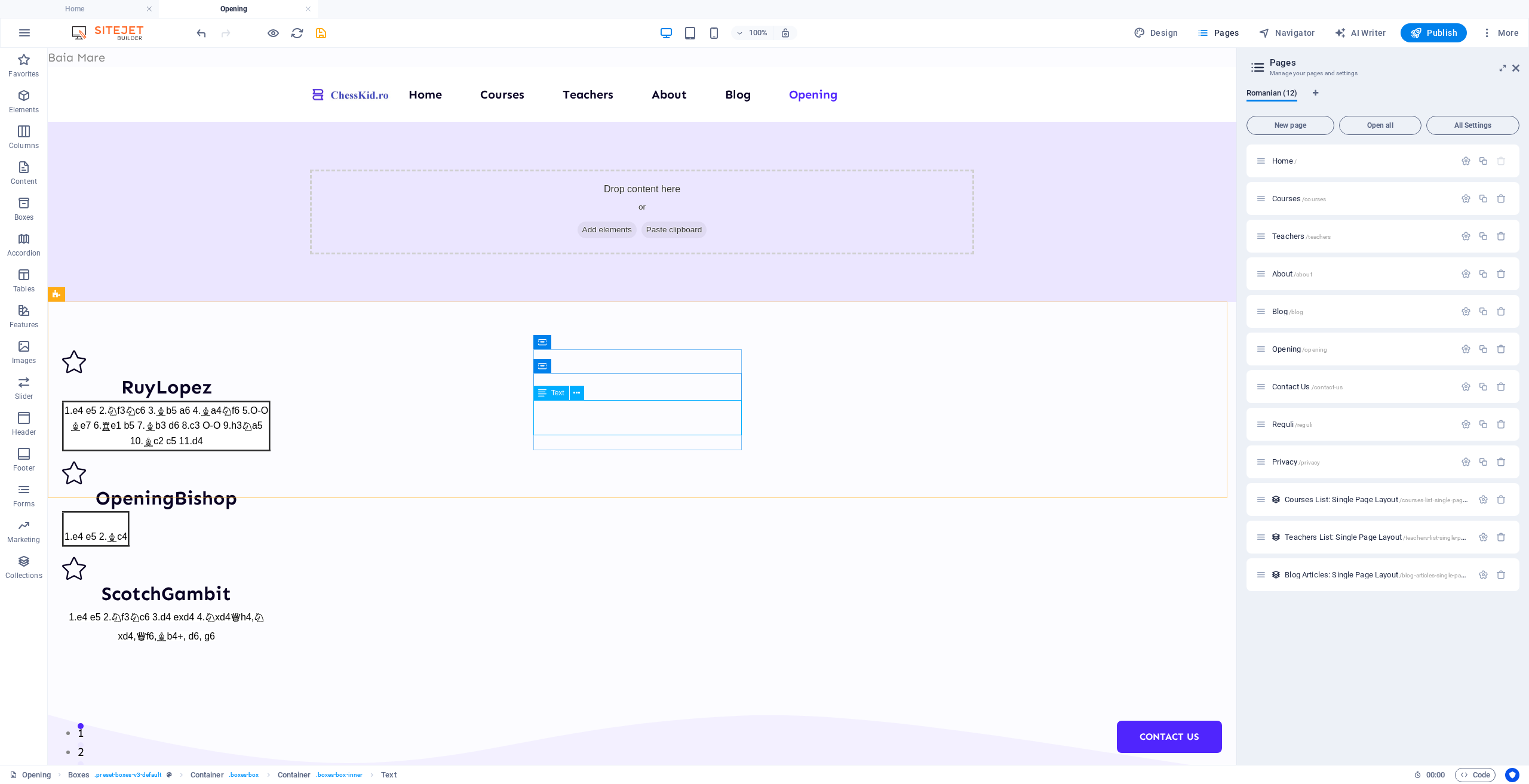
click at [539, 392] on icon at bounding box center [542, 393] width 9 height 14
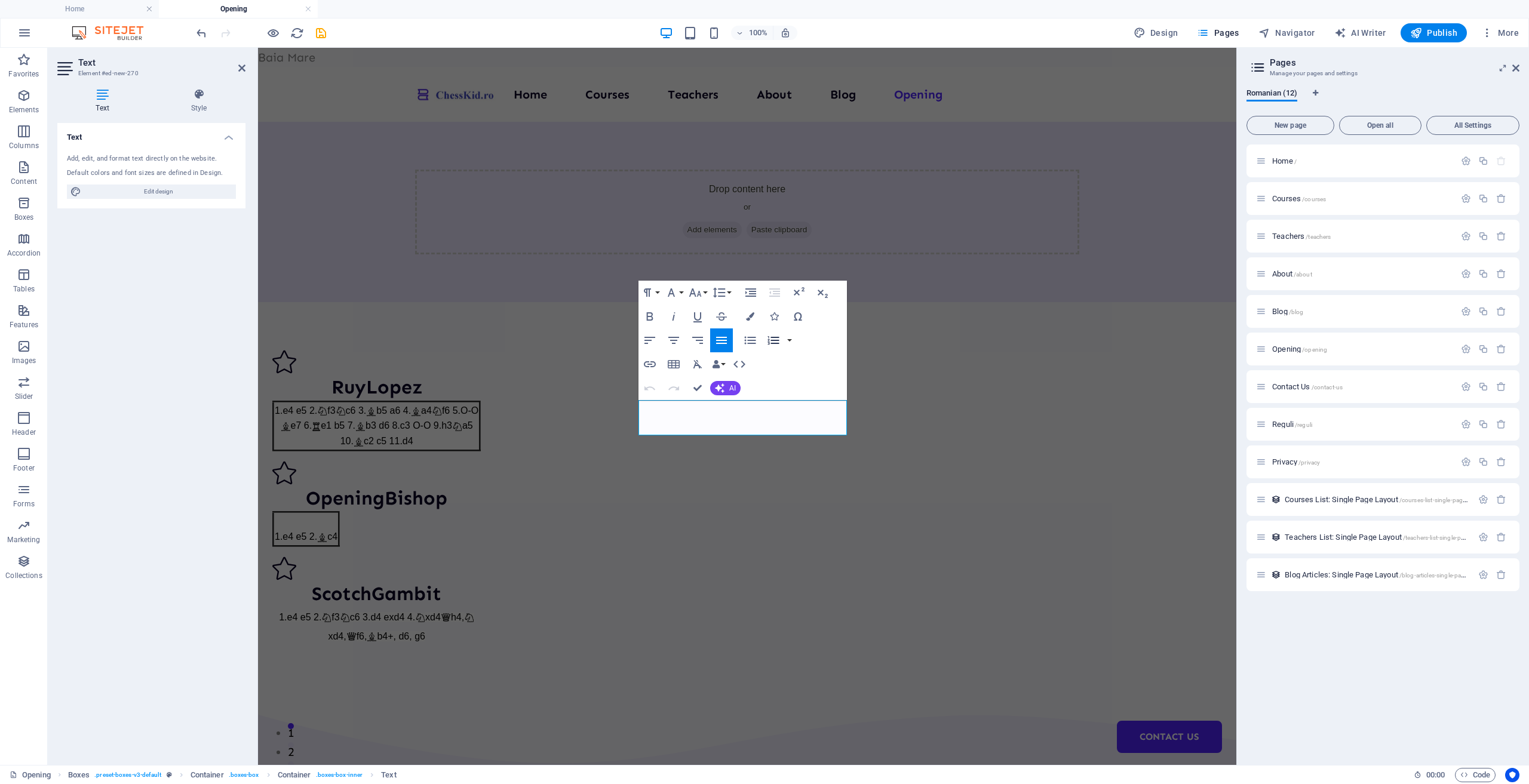
click at [775, 343] on icon "button" at bounding box center [773, 340] width 11 height 9
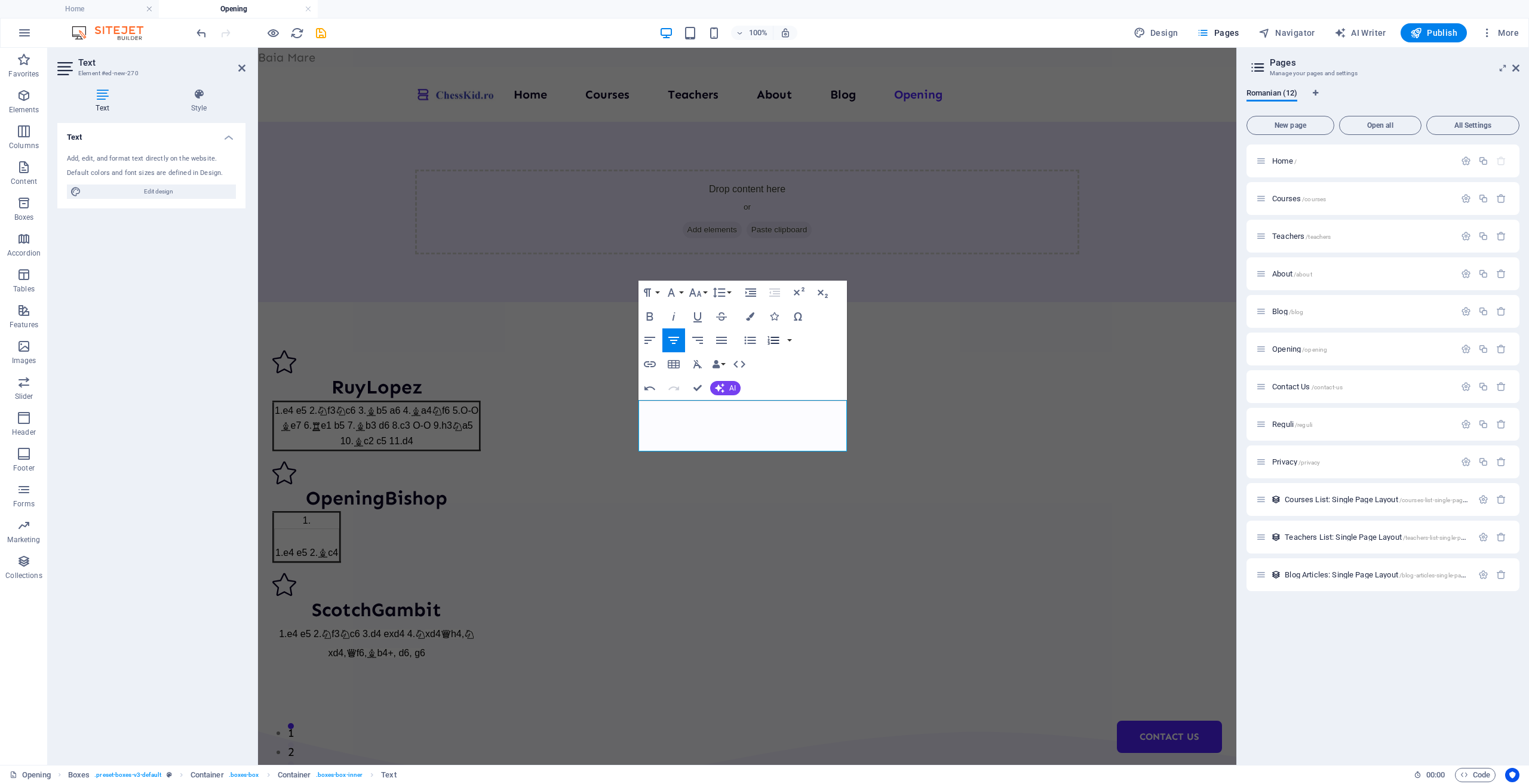
click at [775, 343] on icon "button" at bounding box center [773, 340] width 11 height 9
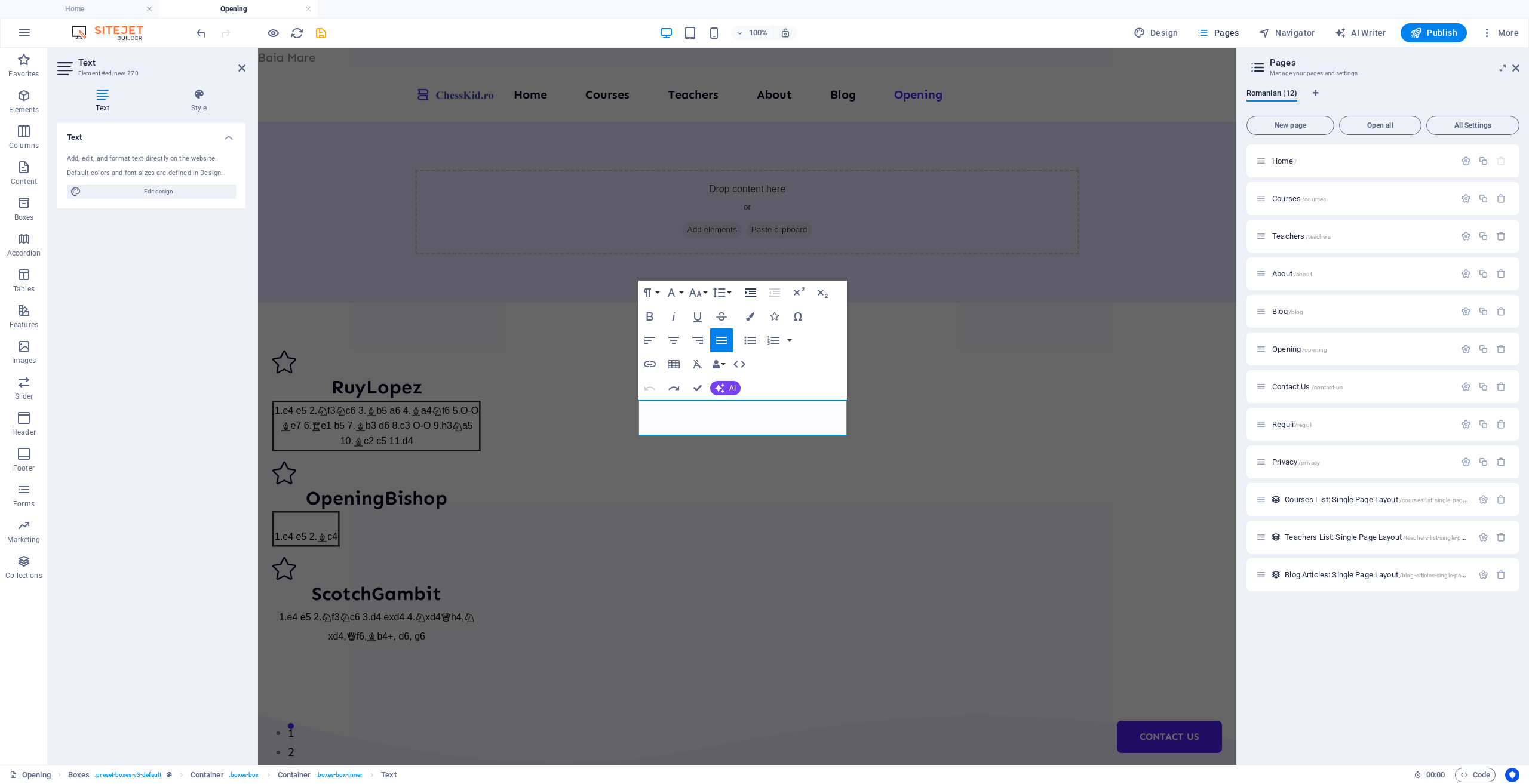
click at [750, 291] on icon "button" at bounding box center [750, 292] width 14 height 14
click at [703, 341] on icon "button" at bounding box center [698, 340] width 14 height 14
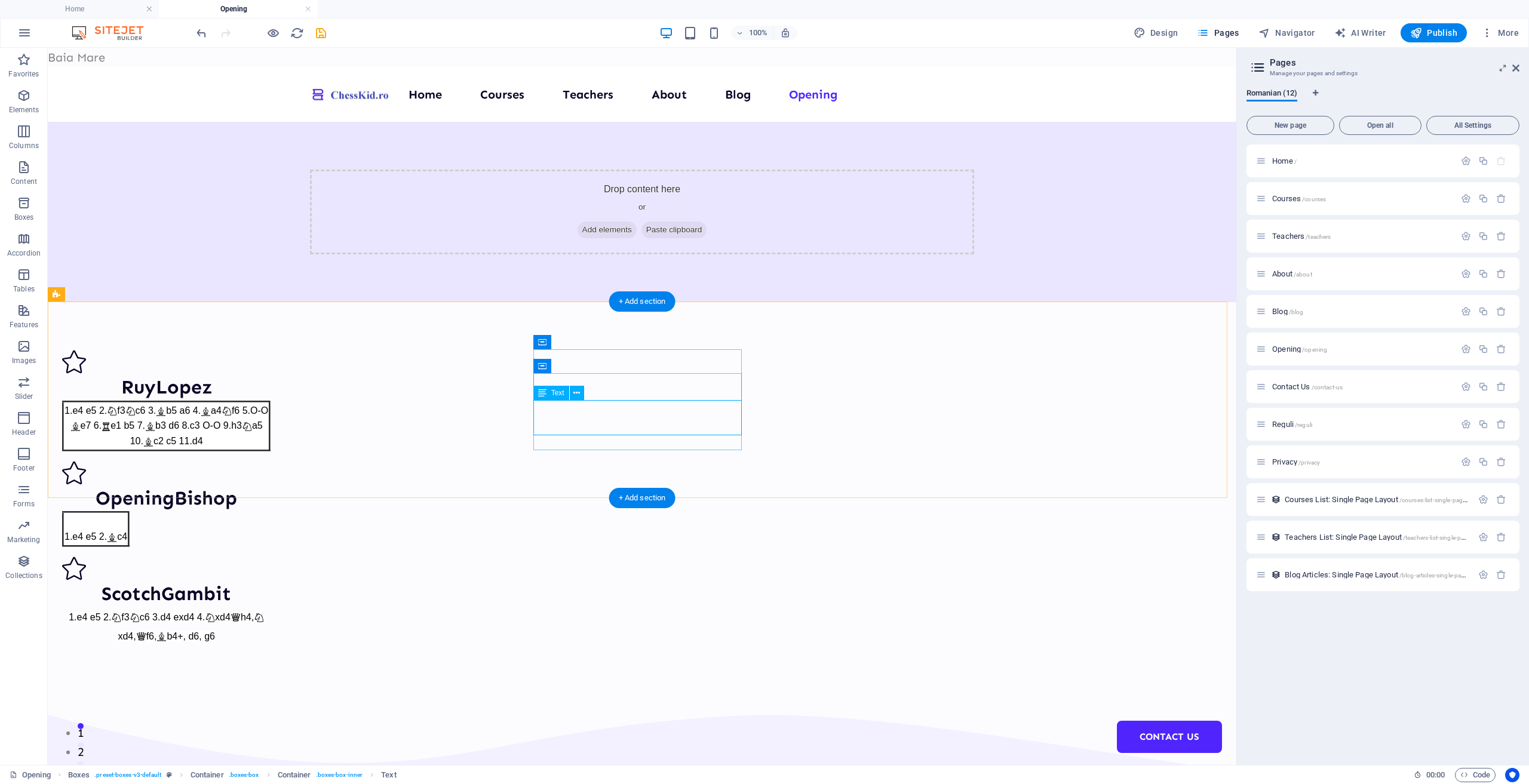
click at [271, 511] on div "1.e4 e5 2. c4" at bounding box center [166, 528] width 209 height 35
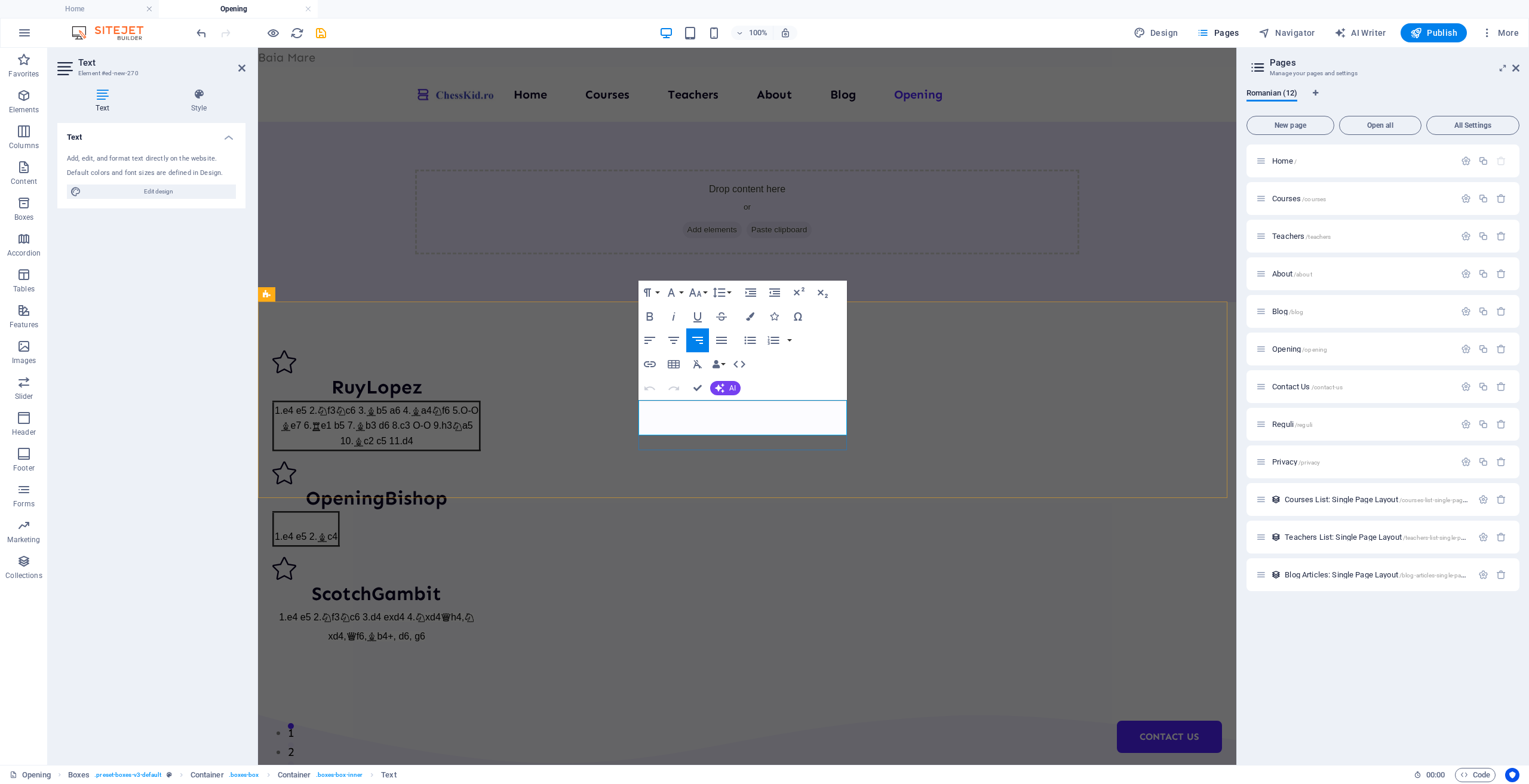
click at [340, 513] on td "1.e4 e5 2. c4" at bounding box center [307, 529] width 66 height 34
click at [652, 343] on icon "button" at bounding box center [650, 340] width 14 height 14
click at [409, 529] on div "1.e4 e5 2. c4" at bounding box center [341, 537] width 134 height 16
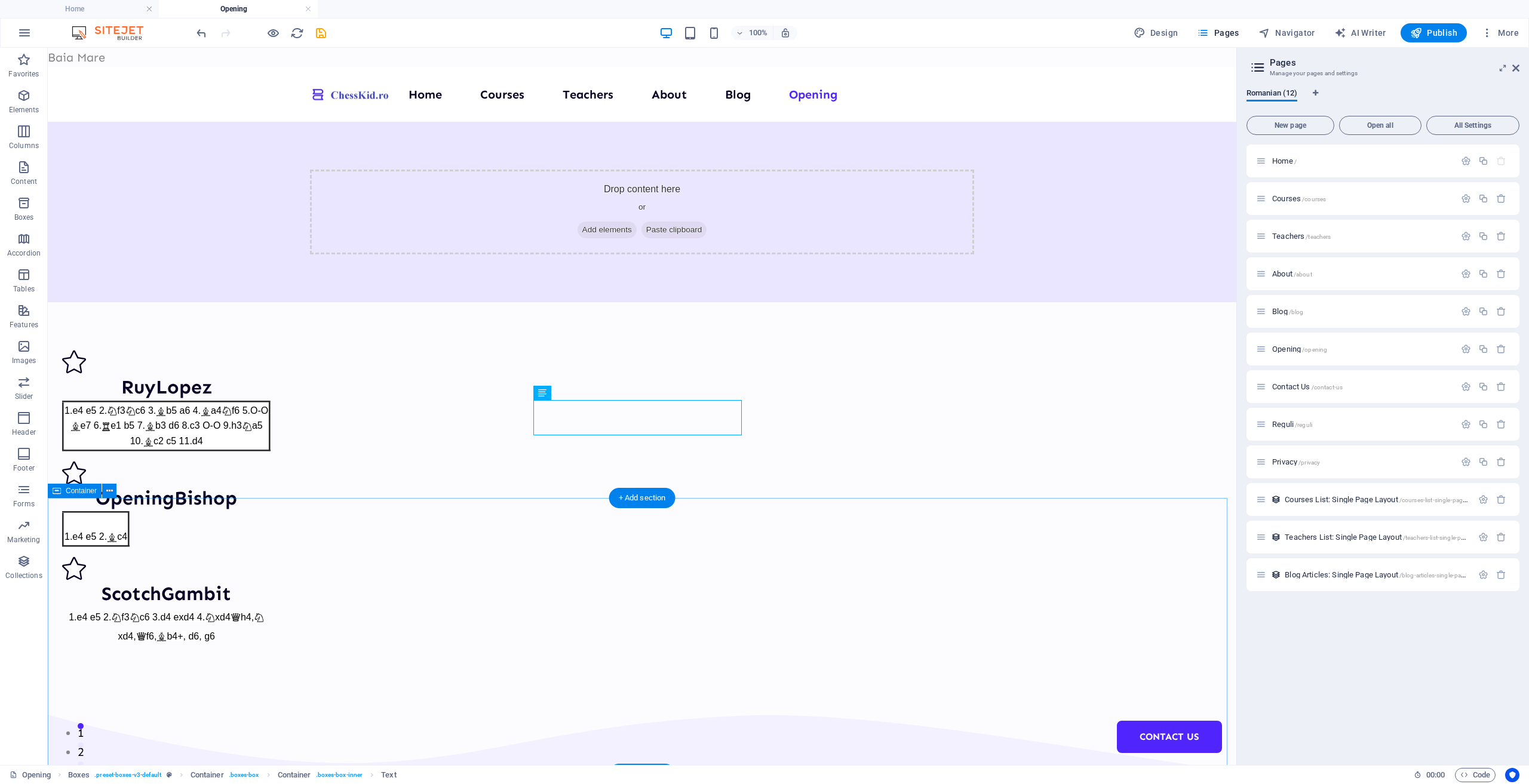
drag, startPoint x: 1069, startPoint y: 590, endPoint x: 1070, endPoint y: 584, distance: 6.1
click at [317, 29] on icon "save" at bounding box center [321, 34] width 14 height 14
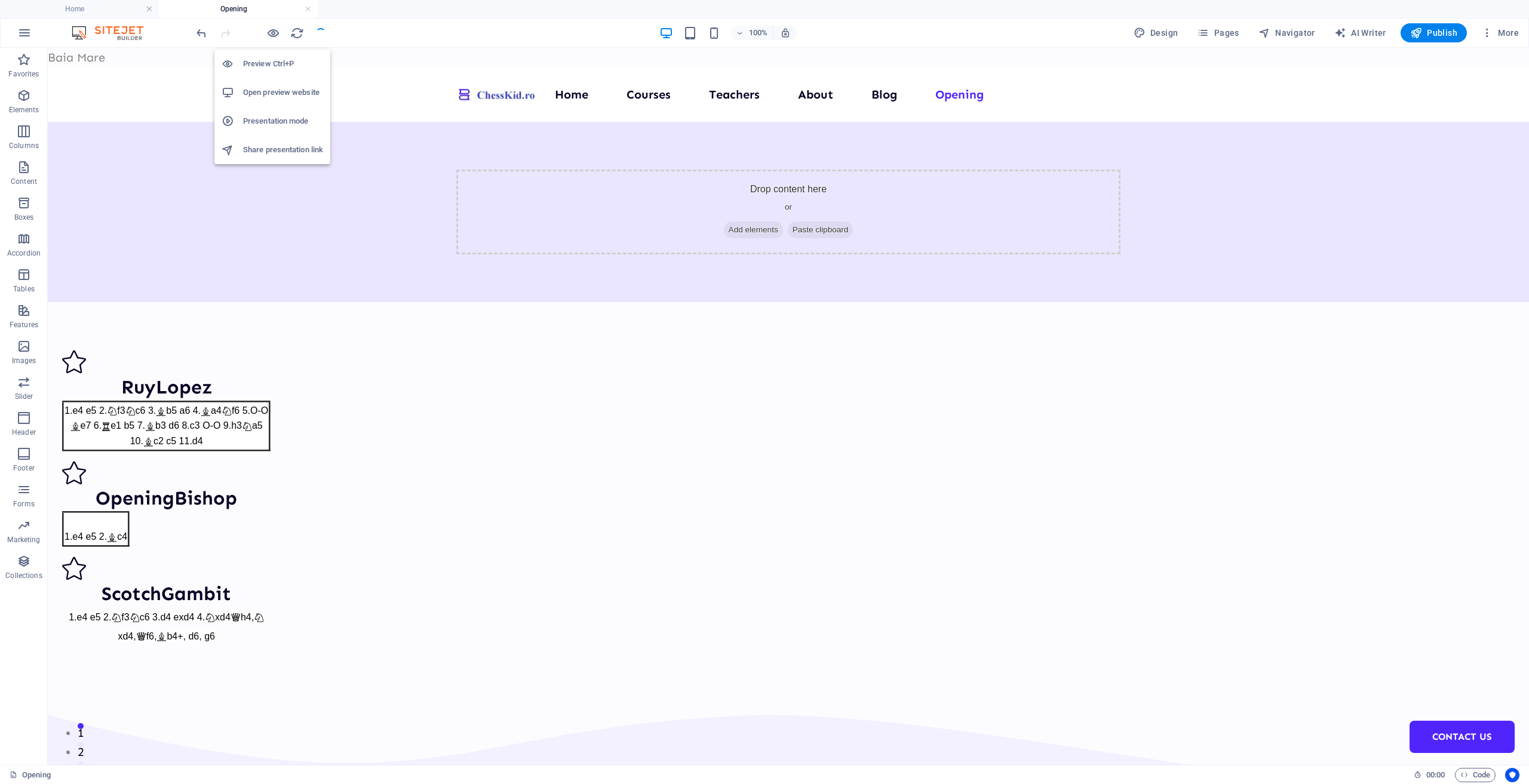
click at [266, 86] on h6 "Open preview website" at bounding box center [283, 93] width 80 height 14
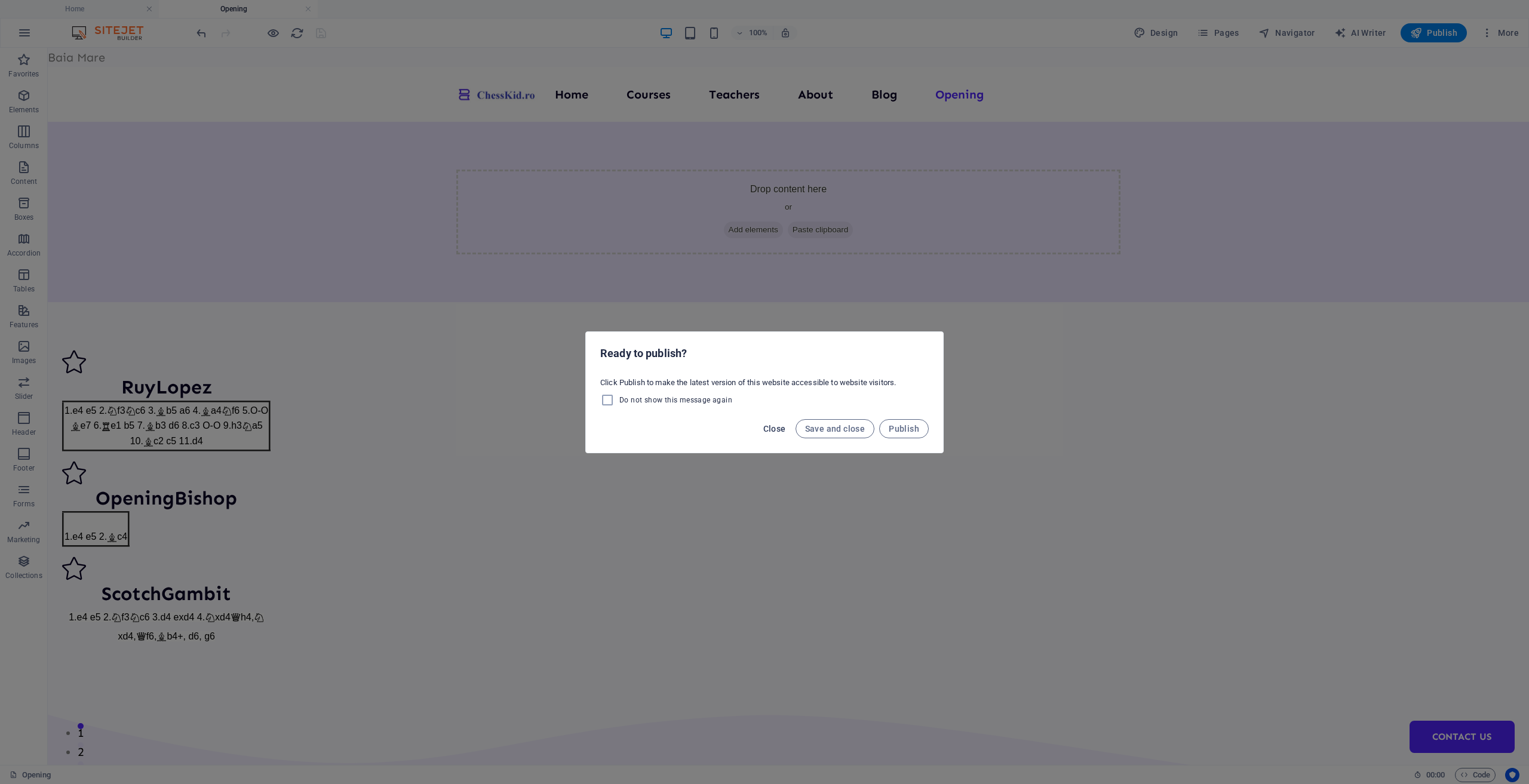
click at [772, 430] on span "Close" at bounding box center [774, 429] width 23 height 9
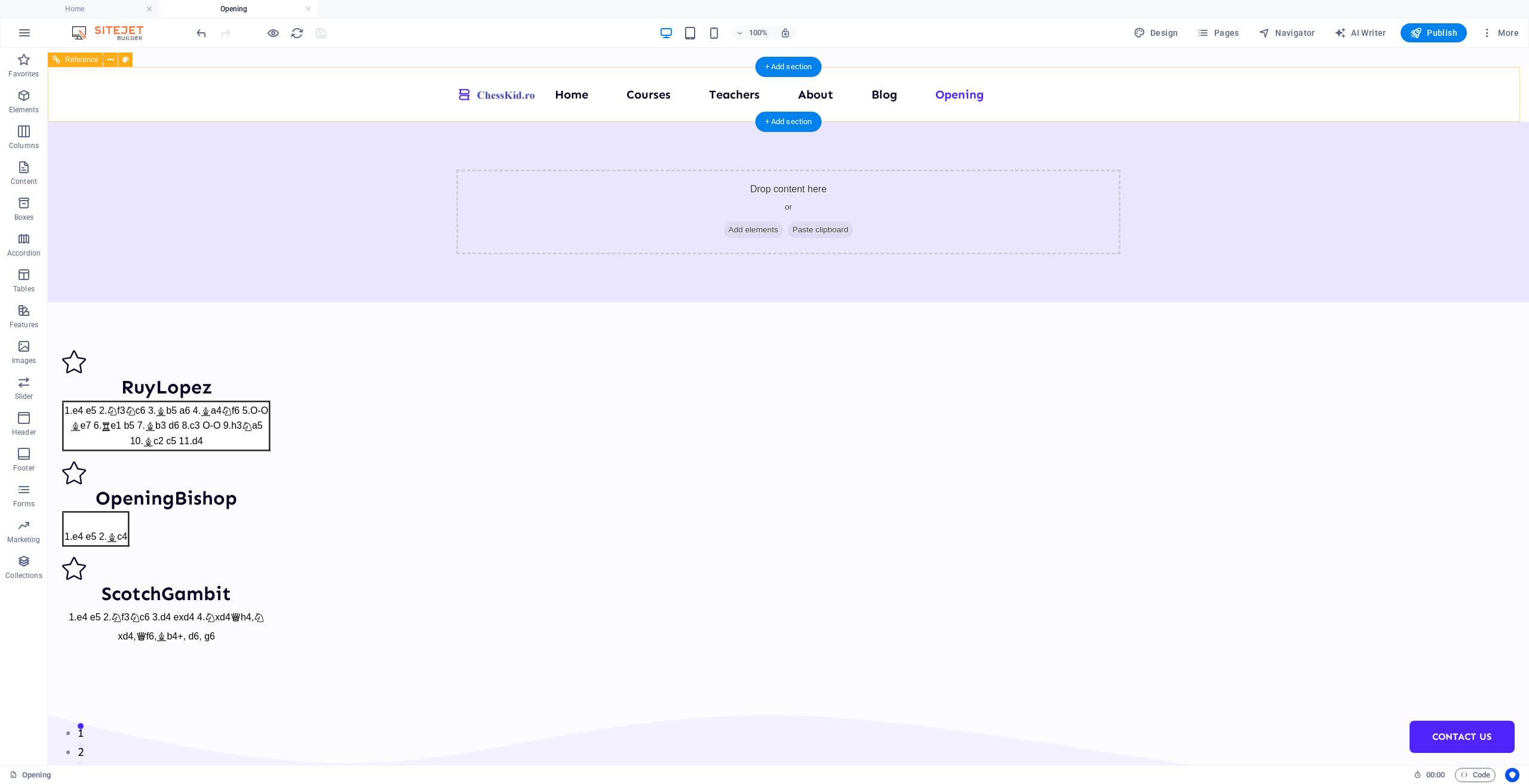
click at [883, 97] on nav "Home Courses Teachers About Blog Opening Contact Us" at bounding box center [788, 94] width 664 height 19
click at [886, 89] on nav "Home Courses Teachers About Blog Opening Contact Us" at bounding box center [788, 94] width 664 height 19
click at [886, 95] on nav "Home Courses Teachers About Blog Opening Contact Us" at bounding box center [788, 94] width 664 height 19
